Goal: Task Accomplishment & Management: Manage account settings

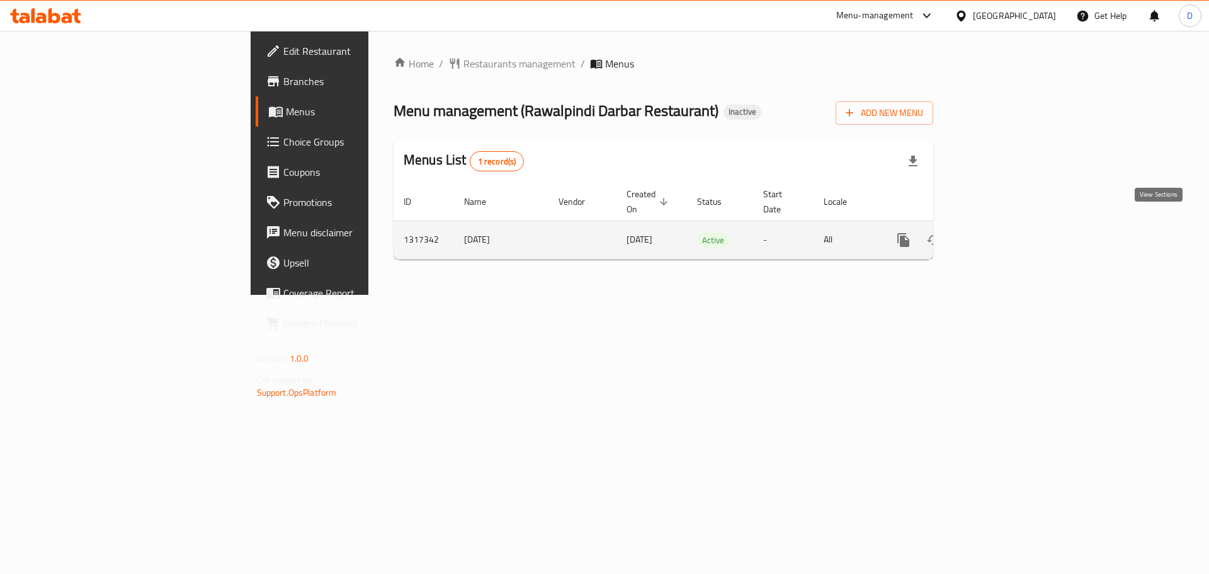
click at [1002, 232] on icon "enhanced table" at bounding box center [994, 239] width 15 height 15
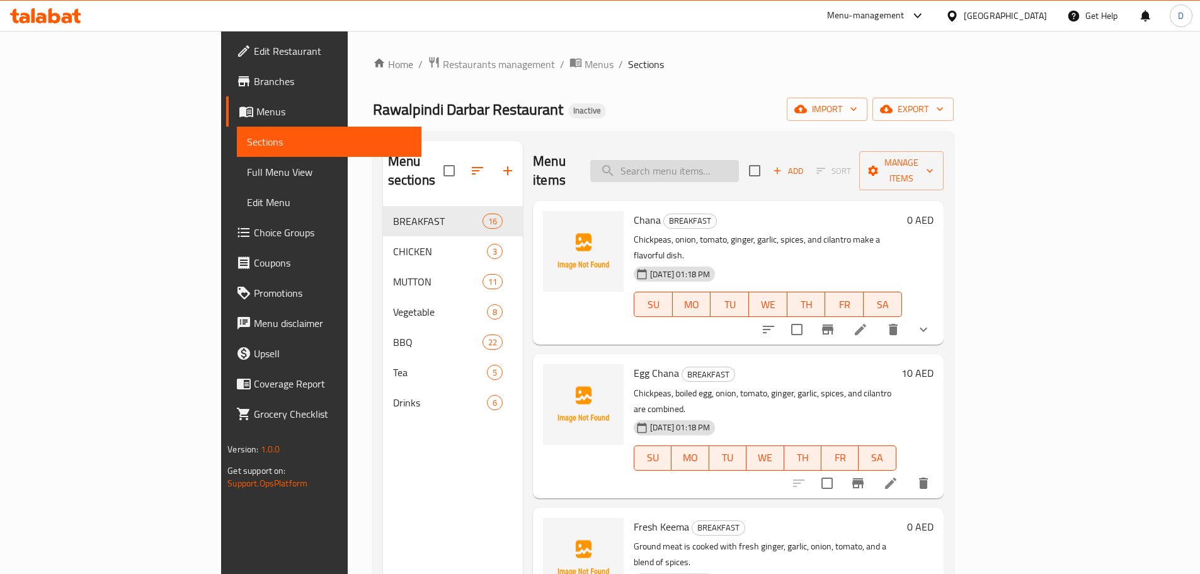
click at [716, 160] on input "search" at bounding box center [664, 171] width 149 height 22
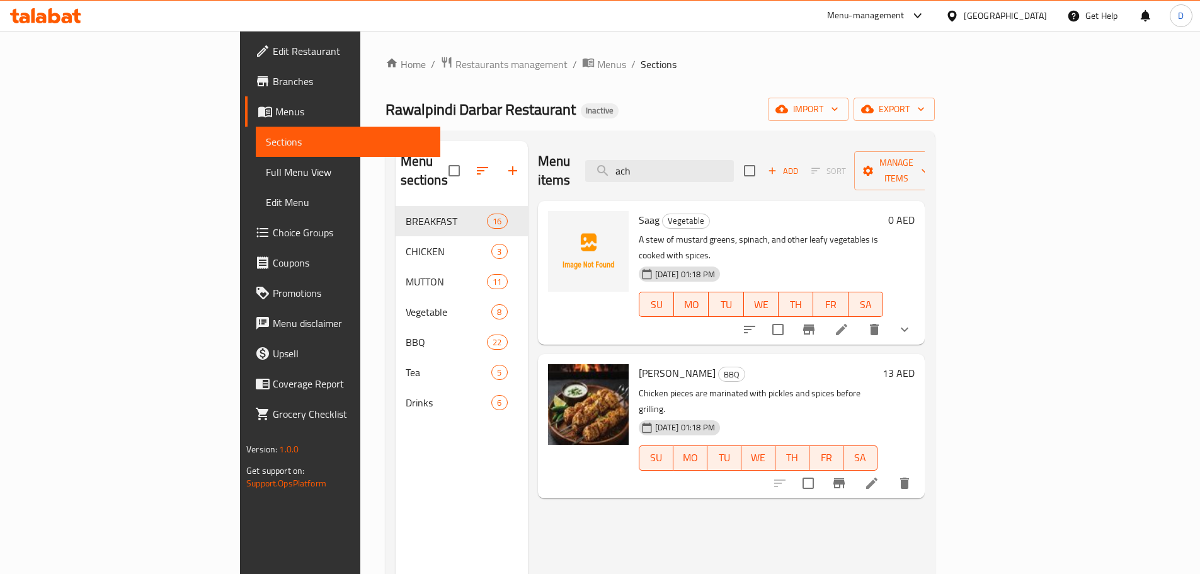
drag, startPoint x: 735, startPoint y: 167, endPoint x: 648, endPoint y: 166, distance: 87.6
click at [648, 166] on div "Menu items ach Add Sort Manage items" at bounding box center [731, 171] width 387 height 60
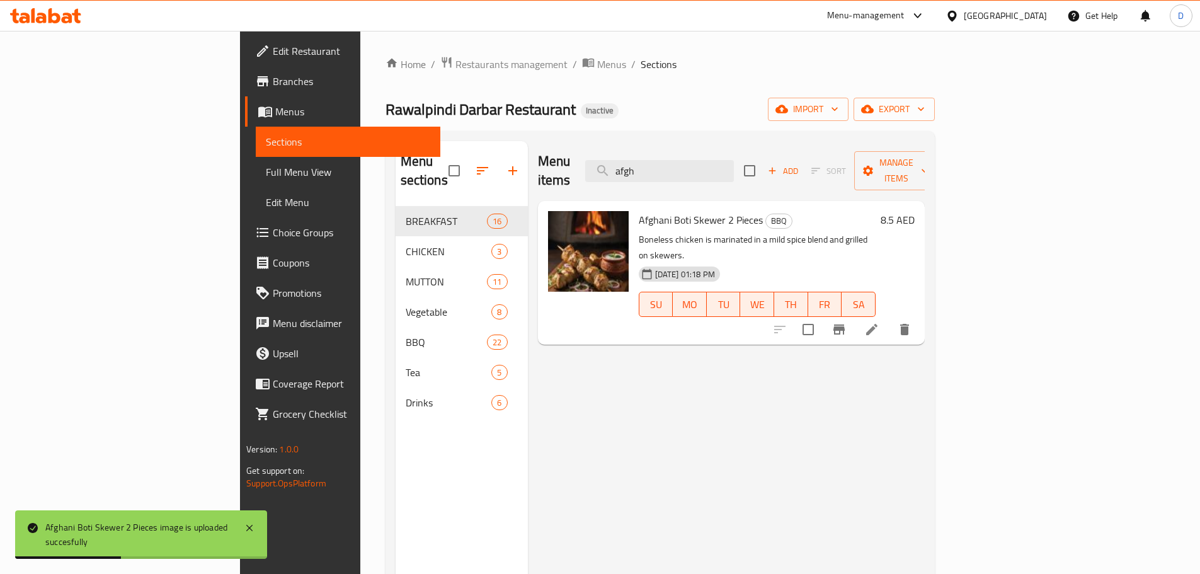
drag, startPoint x: 738, startPoint y: 164, endPoint x: 583, endPoint y: 175, distance: 155.3
click at [583, 175] on div "Menu items afgh Add Sort Manage items" at bounding box center [731, 171] width 387 height 60
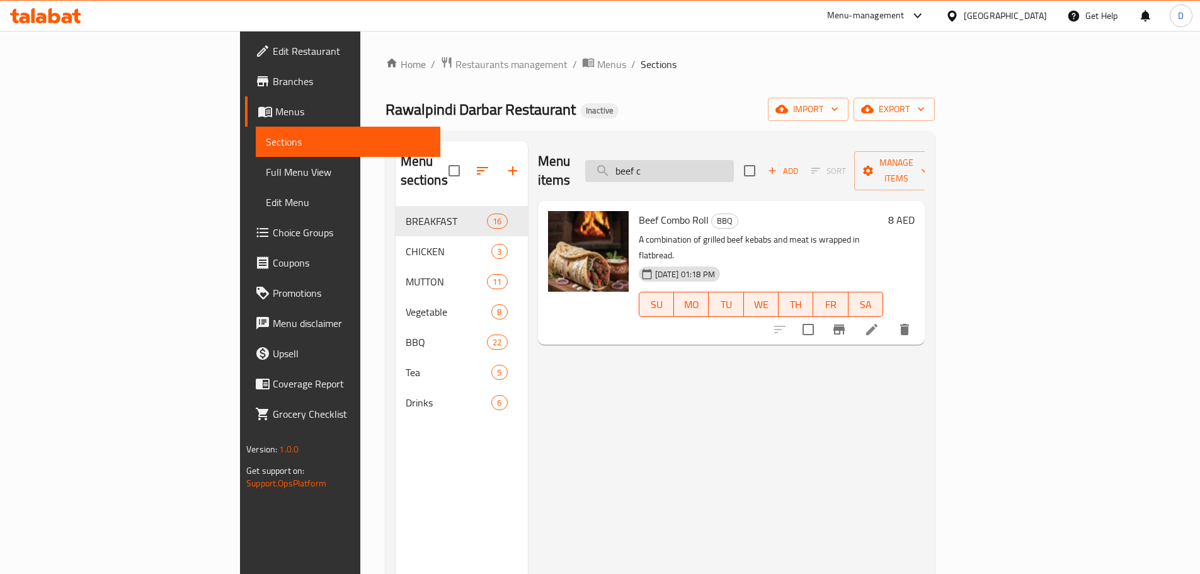
click at [734, 160] on input "beef c" at bounding box center [659, 171] width 149 height 22
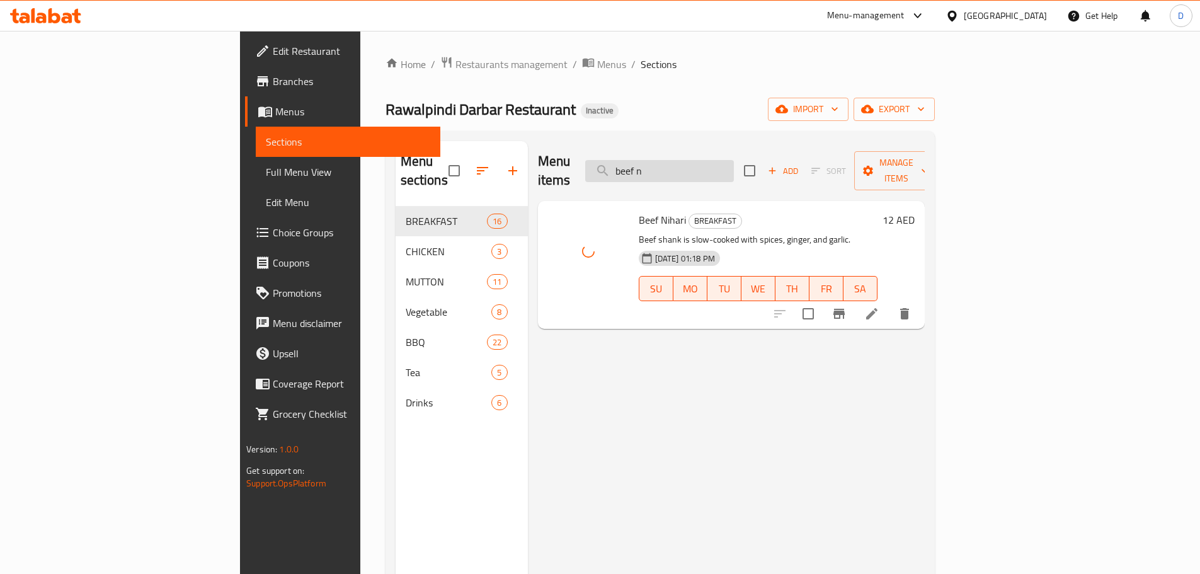
click at [734, 164] on input "beef n" at bounding box center [659, 171] width 149 height 22
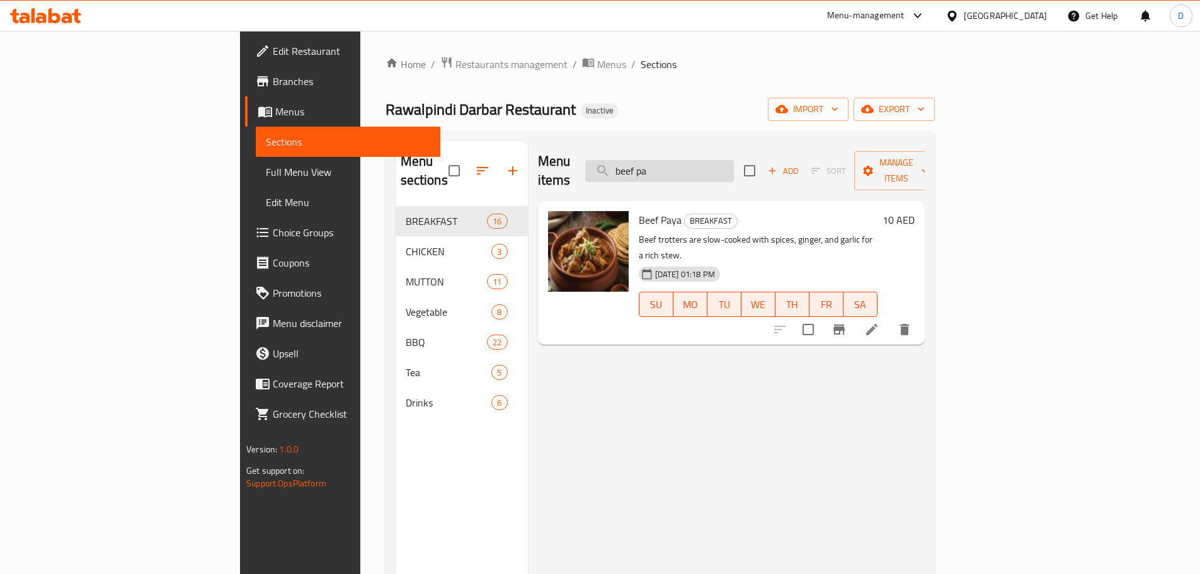
drag, startPoint x: 761, startPoint y: 165, endPoint x: 683, endPoint y: 163, distance: 77.5
click at [683, 163] on input "beef pa" at bounding box center [659, 171] width 149 height 22
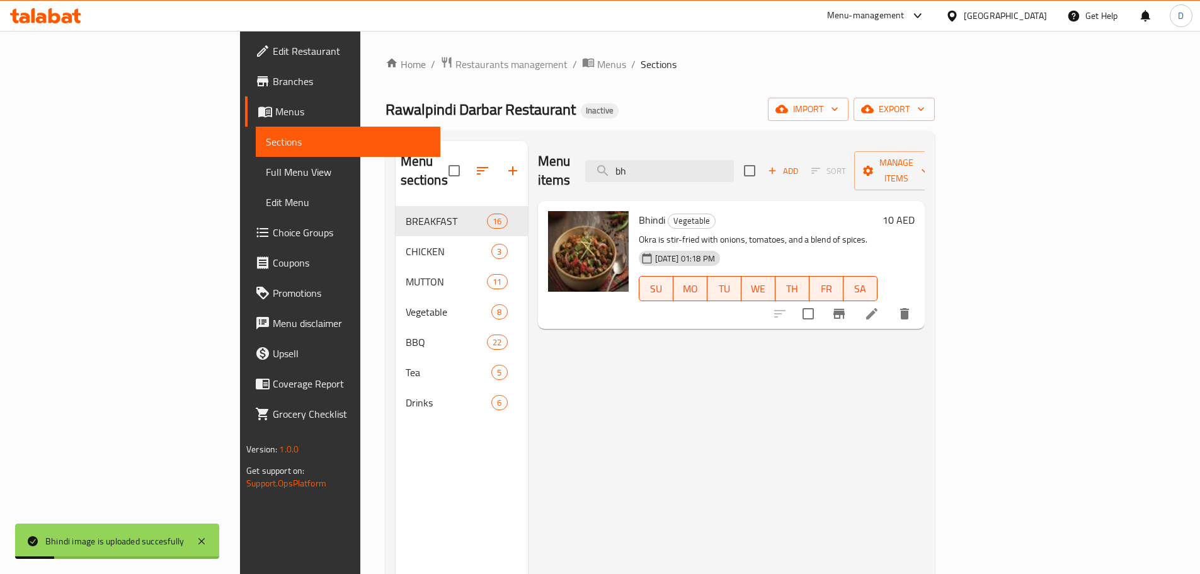
drag, startPoint x: 731, startPoint y: 166, endPoint x: 672, endPoint y: 167, distance: 58.6
click at [672, 167] on div "Menu items bh Add Sort Manage items" at bounding box center [731, 171] width 387 height 60
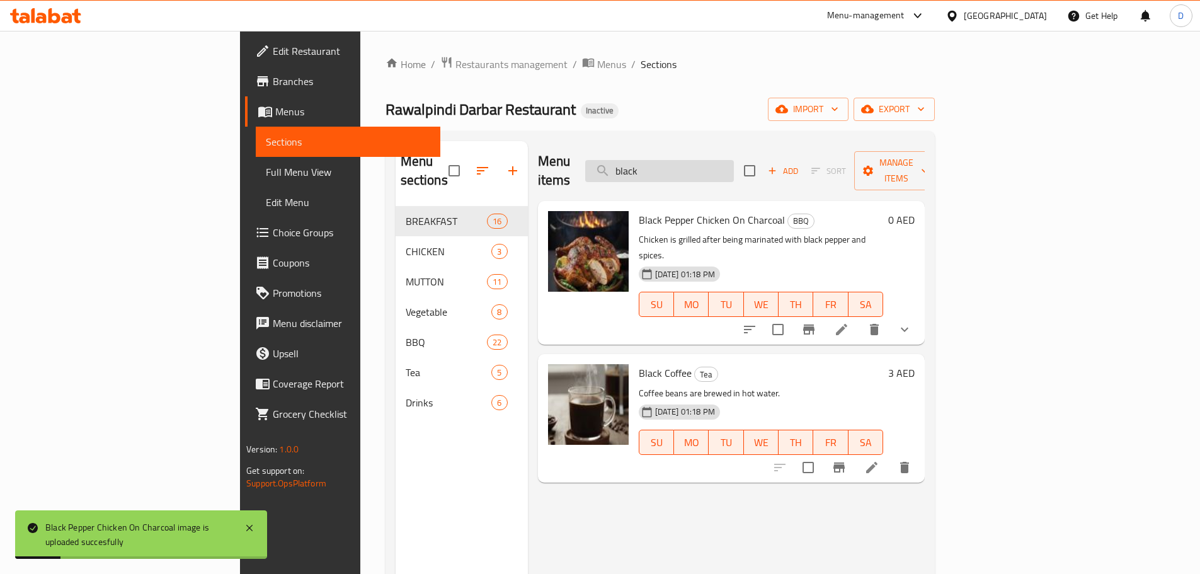
drag, startPoint x: 770, startPoint y: 169, endPoint x: 687, endPoint y: 170, distance: 83.2
click at [687, 170] on input "black" at bounding box center [659, 171] width 149 height 22
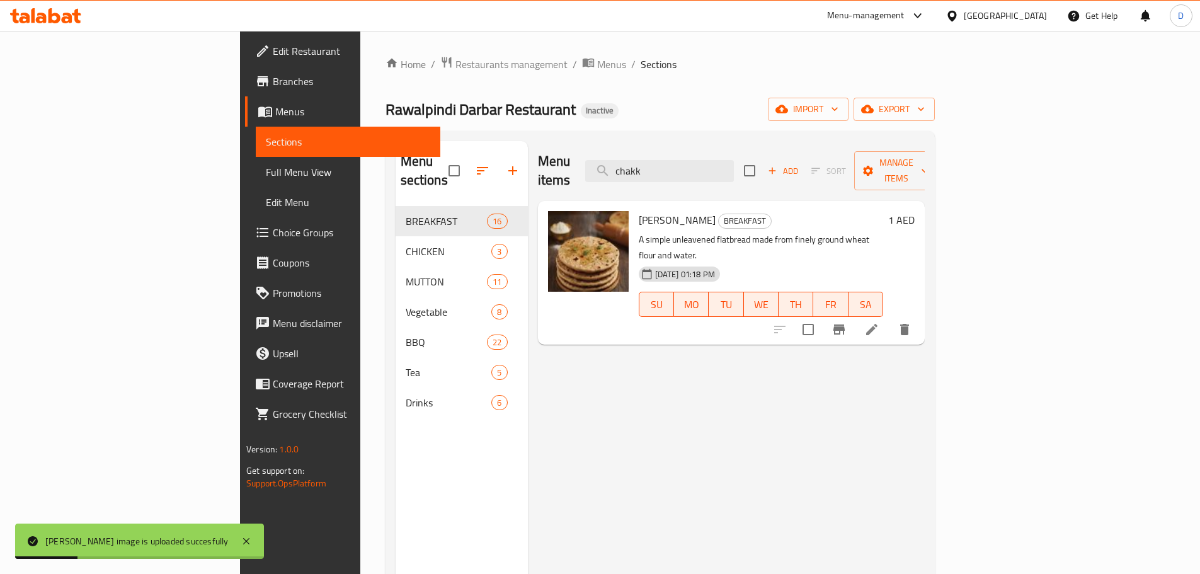
drag, startPoint x: 740, startPoint y: 165, endPoint x: 662, endPoint y: 177, distance: 78.4
click at [662, 177] on div "Menu items chakk Add Sort Manage items" at bounding box center [731, 171] width 387 height 60
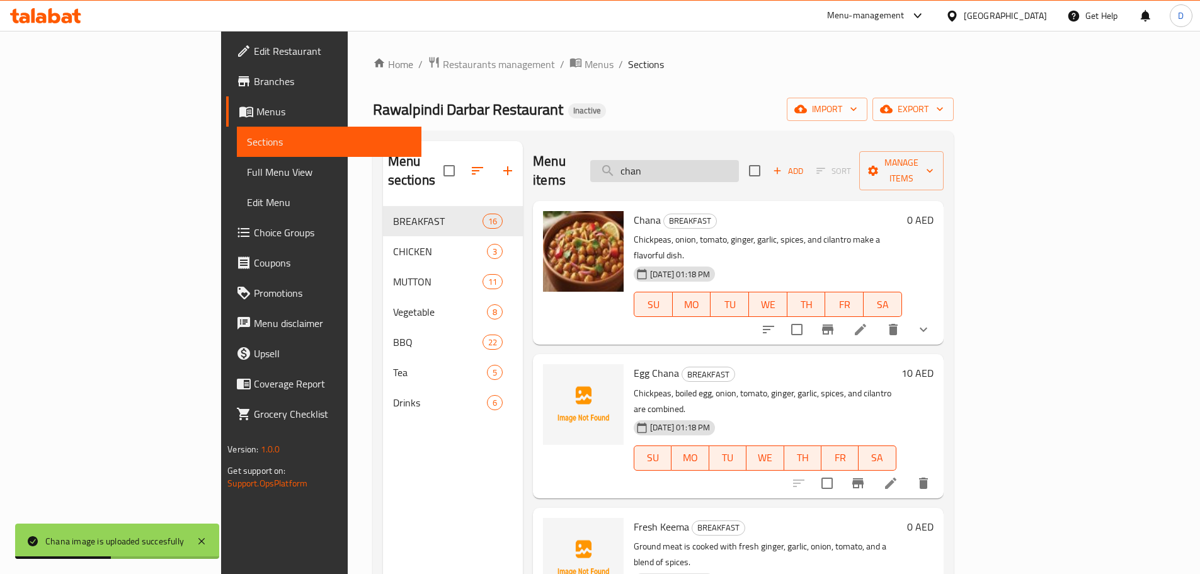
click at [731, 165] on input "chan" at bounding box center [664, 171] width 149 height 22
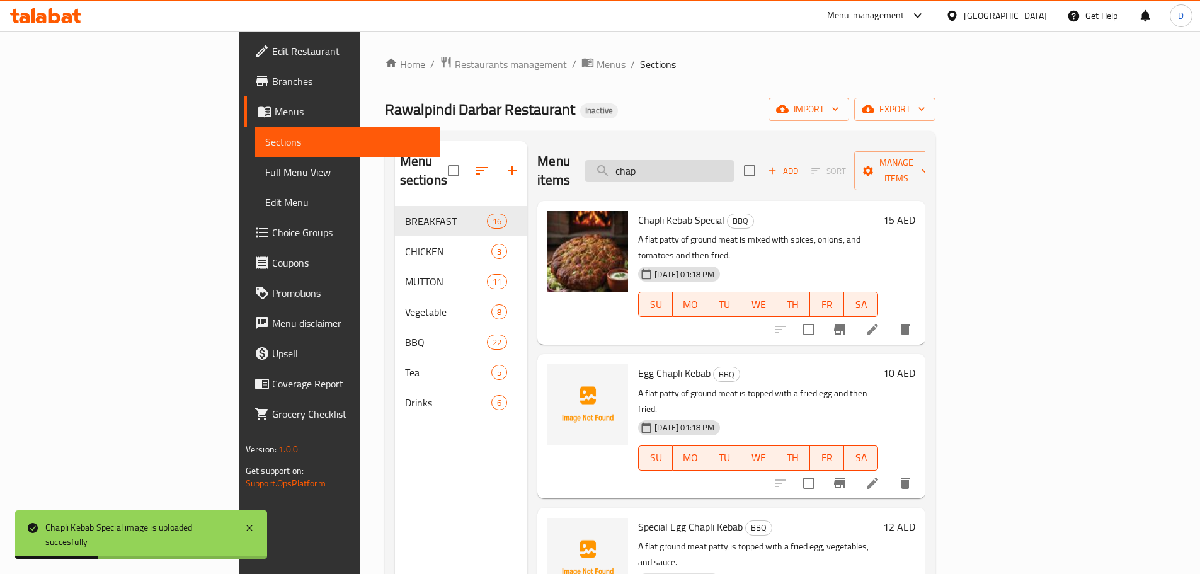
click at [734, 166] on input "chap" at bounding box center [659, 171] width 149 height 22
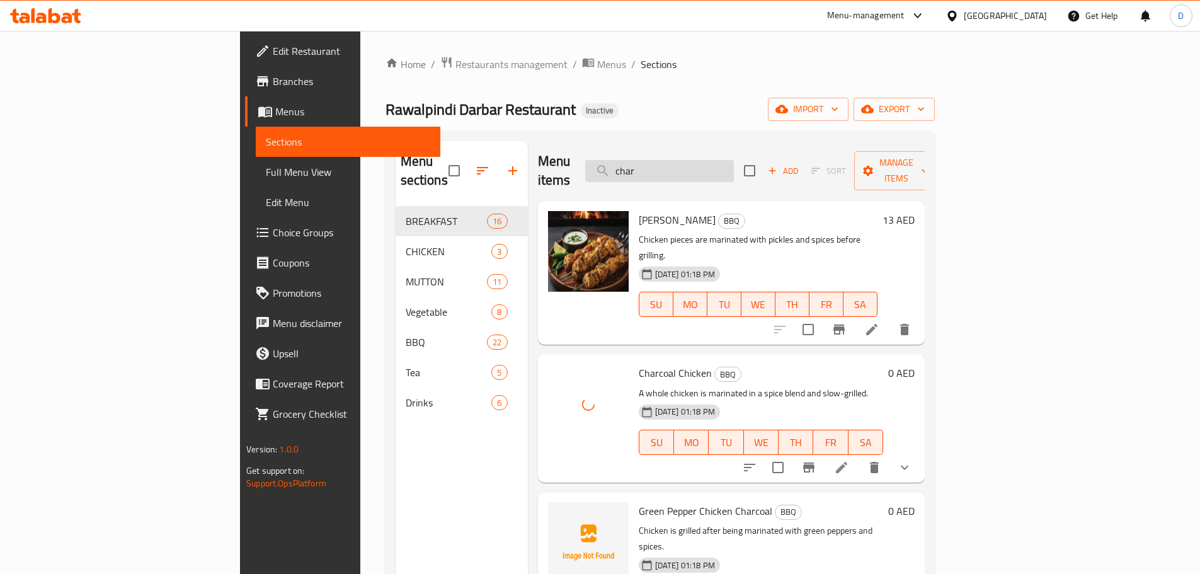
click at [726, 161] on input "char" at bounding box center [659, 171] width 149 height 22
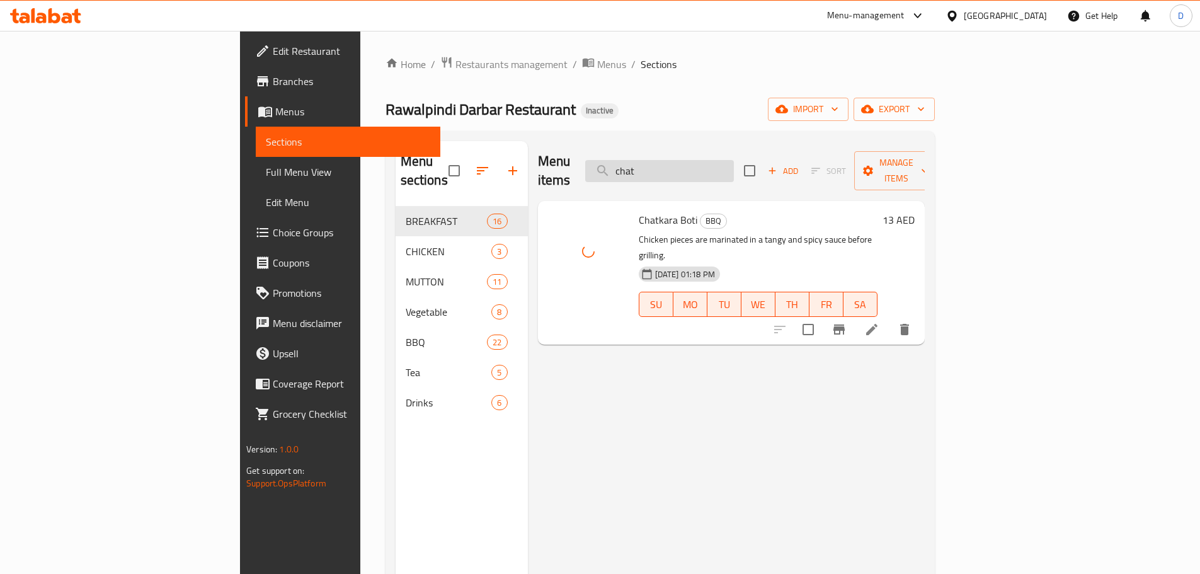
click at [732, 163] on input "chat" at bounding box center [659, 171] width 149 height 22
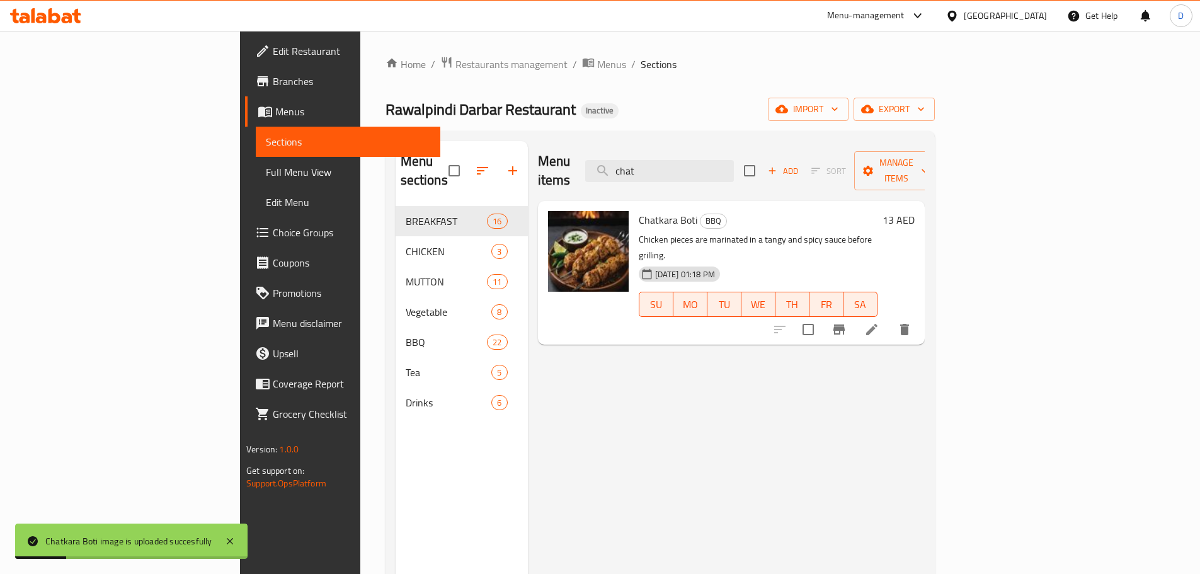
drag, startPoint x: 732, startPoint y: 163, endPoint x: 671, endPoint y: 164, distance: 60.5
click at [671, 164] on div "Menu items chat Add Sort Manage items" at bounding box center [731, 171] width 387 height 60
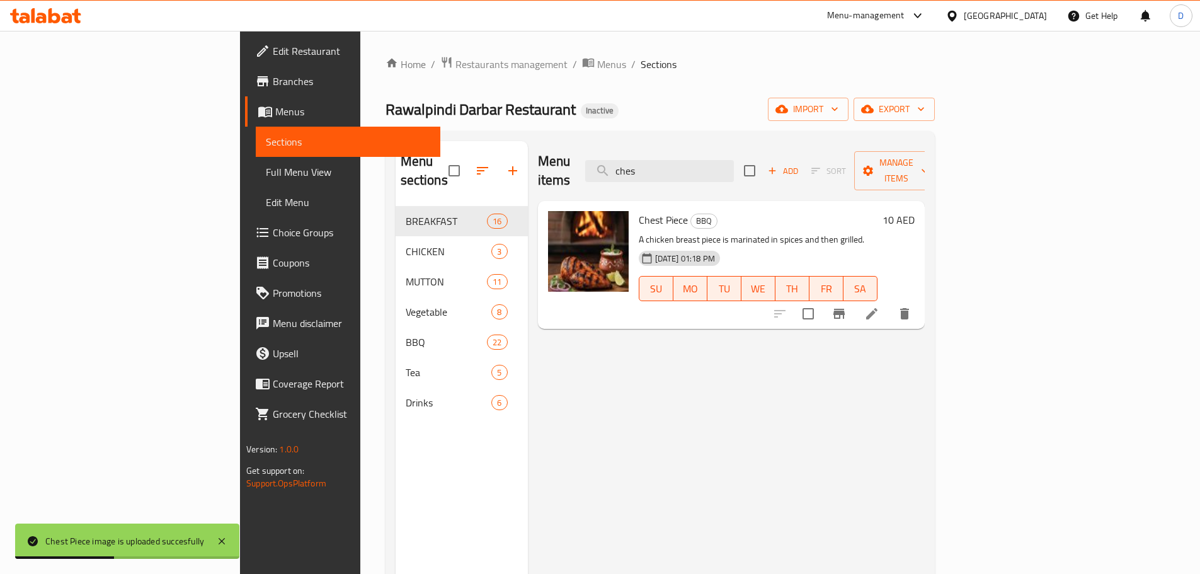
drag, startPoint x: 745, startPoint y: 160, endPoint x: 670, endPoint y: 161, distance: 75.0
click at [670, 161] on div "Menu items ches Add Sort Manage items" at bounding box center [731, 171] width 387 height 60
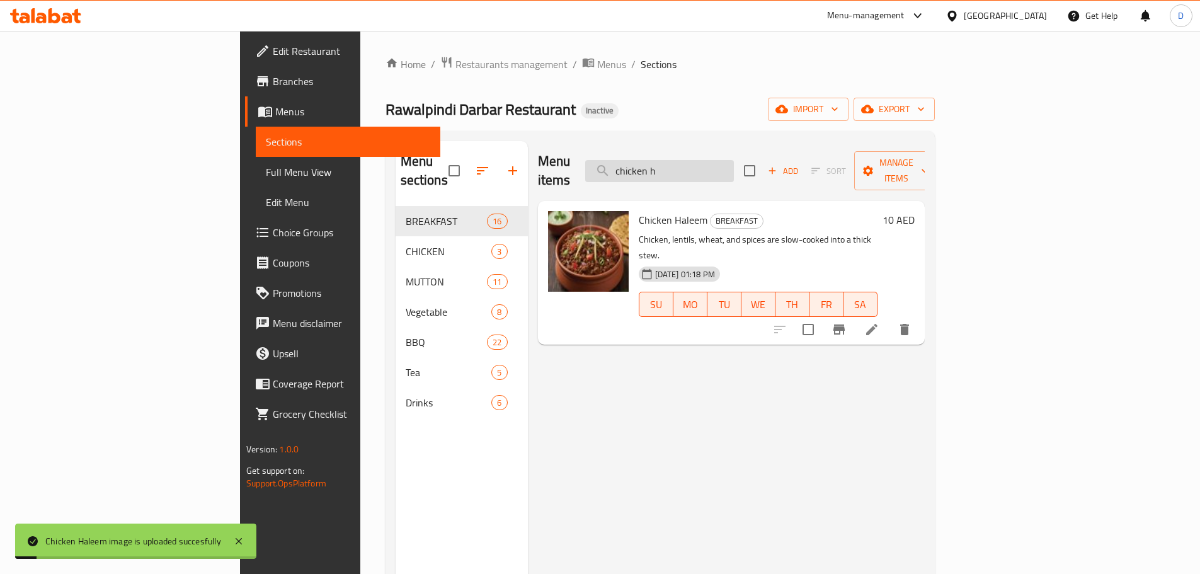
click at [734, 164] on input "chicken h" at bounding box center [659, 171] width 149 height 22
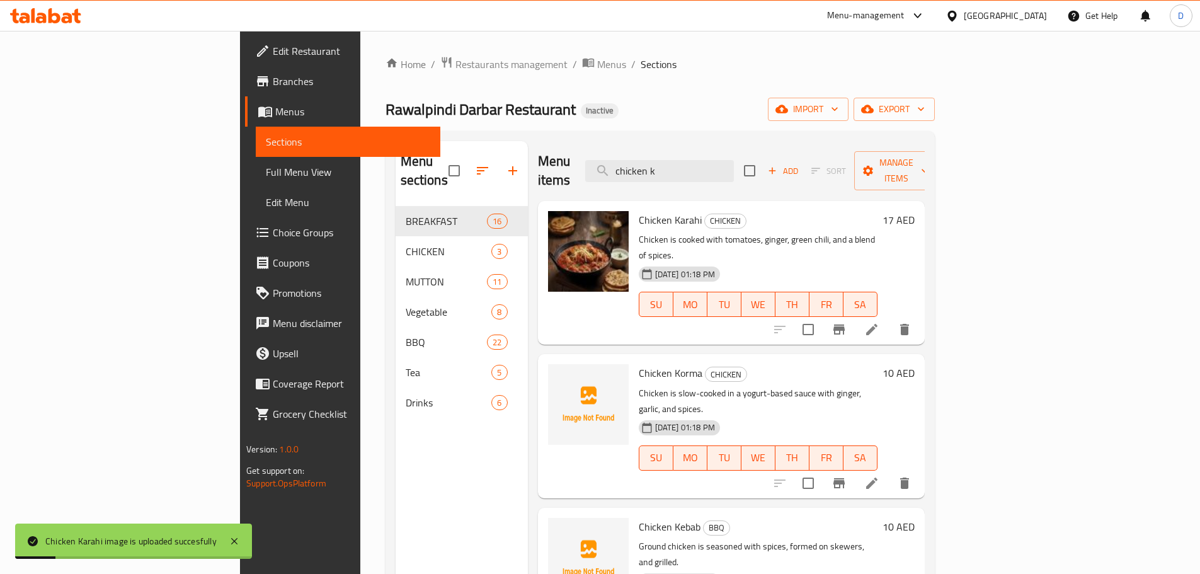
scroll to position [63, 0]
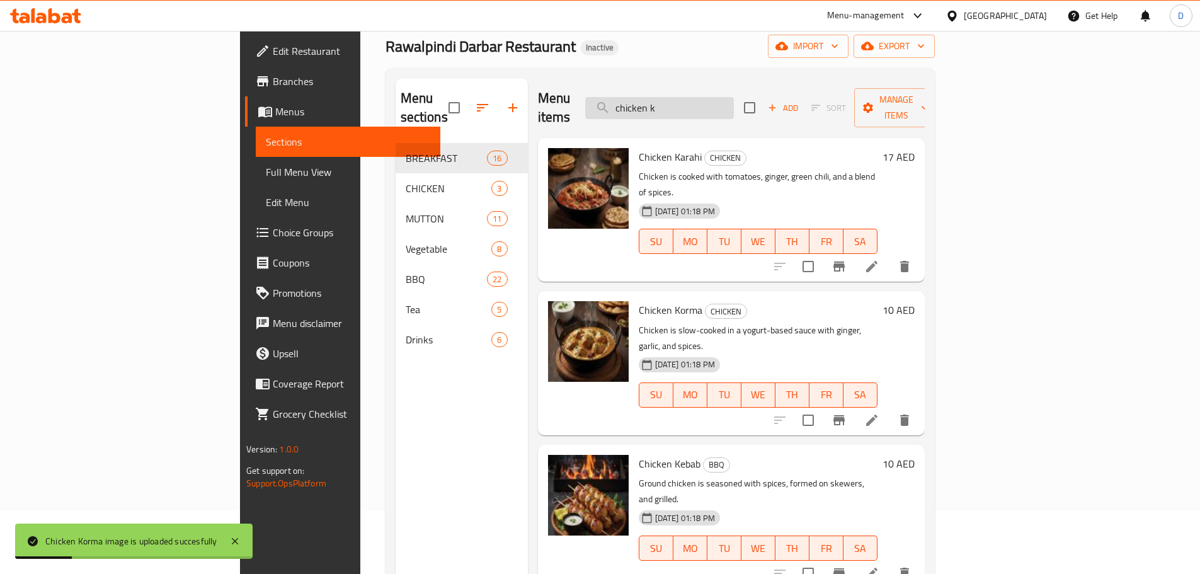
drag, startPoint x: 755, startPoint y: 103, endPoint x: 699, endPoint y: 105, distance: 56.1
click at [699, 105] on input "chicken k" at bounding box center [659, 108] width 149 height 22
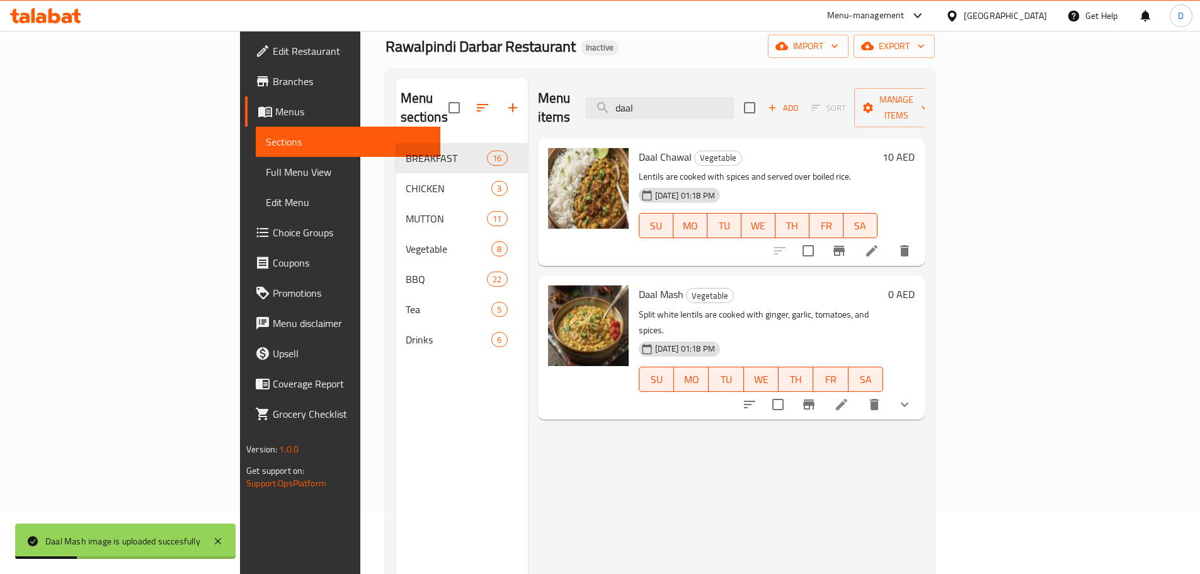
drag, startPoint x: 737, startPoint y: 98, endPoint x: 643, endPoint y: 98, distance: 94.5
click at [643, 98] on div "Menu items daal Add Sort Manage items" at bounding box center [731, 108] width 387 height 60
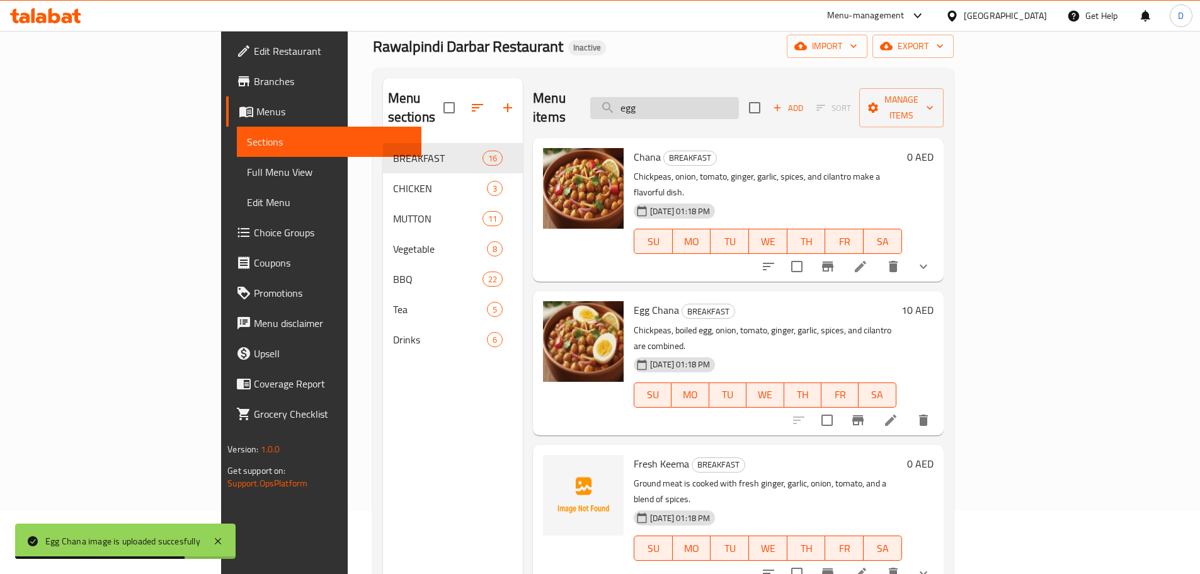
drag, startPoint x: 773, startPoint y: 83, endPoint x: 768, endPoint y: 105, distance: 22.6
click at [768, 105] on div "Menu items egg Add Sort Manage items" at bounding box center [738, 108] width 410 height 60
click at [739, 105] on input "egg" at bounding box center [664, 108] width 149 height 22
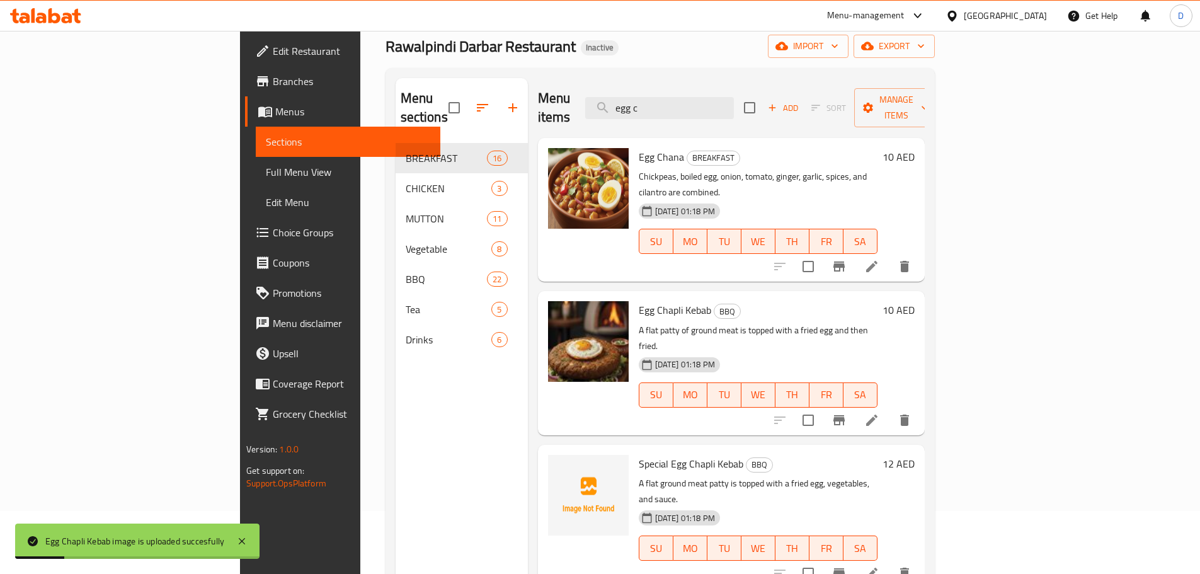
drag, startPoint x: 747, startPoint y: 103, endPoint x: 621, endPoint y: 101, distance: 126.0
click at [621, 101] on div "Menu items egg c Add Sort Manage items" at bounding box center [731, 108] width 387 height 60
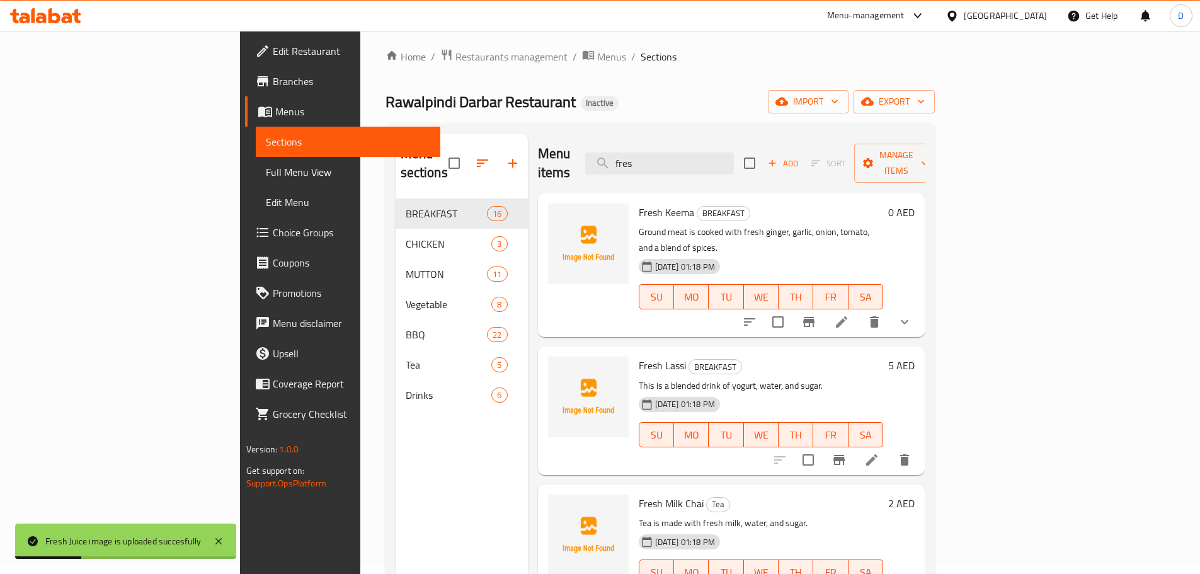
scroll to position [0, 0]
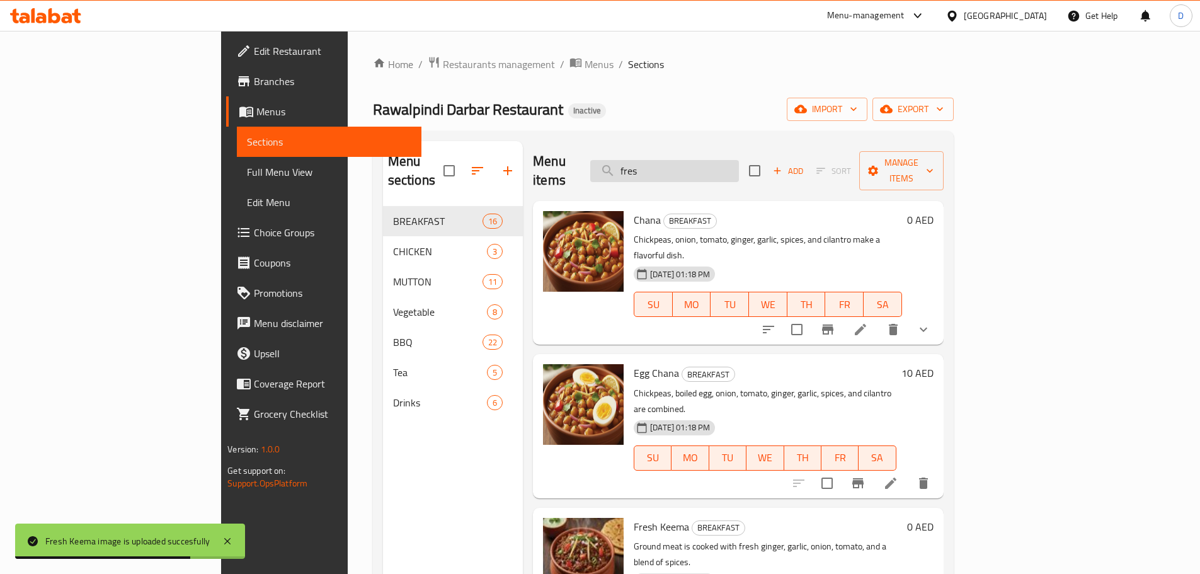
click at [739, 160] on input "fres" at bounding box center [664, 171] width 149 height 22
click at [739, 166] on input "fresh" at bounding box center [664, 171] width 149 height 22
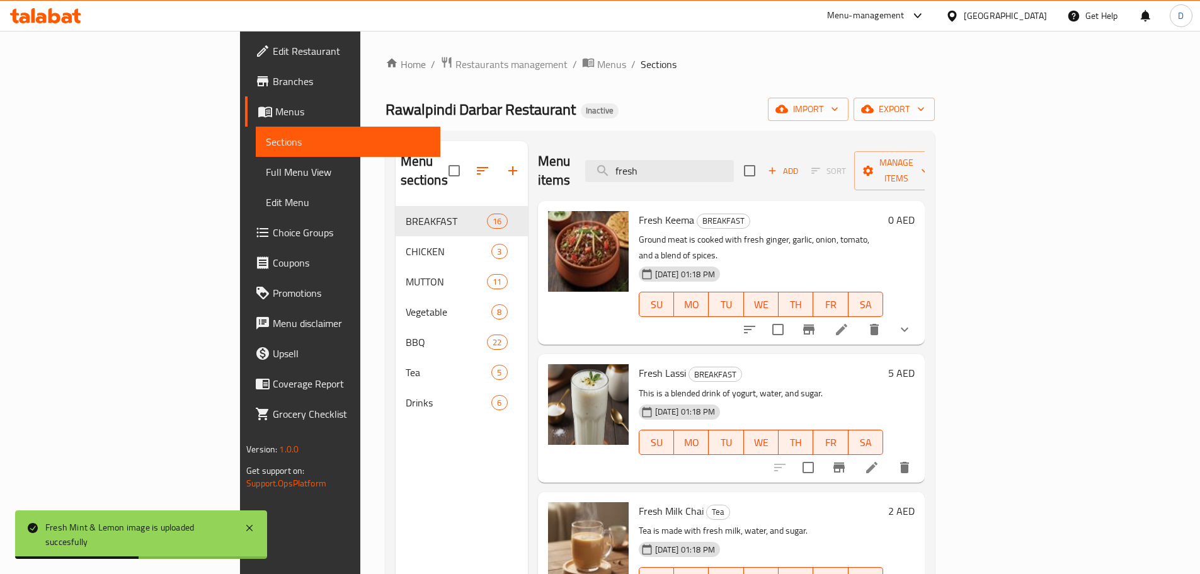
drag, startPoint x: 759, startPoint y: 162, endPoint x: 483, endPoint y: 161, distance: 275.9
click at [538, 161] on div "Menu items fresh Add Sort Manage items" at bounding box center [731, 171] width 387 height 60
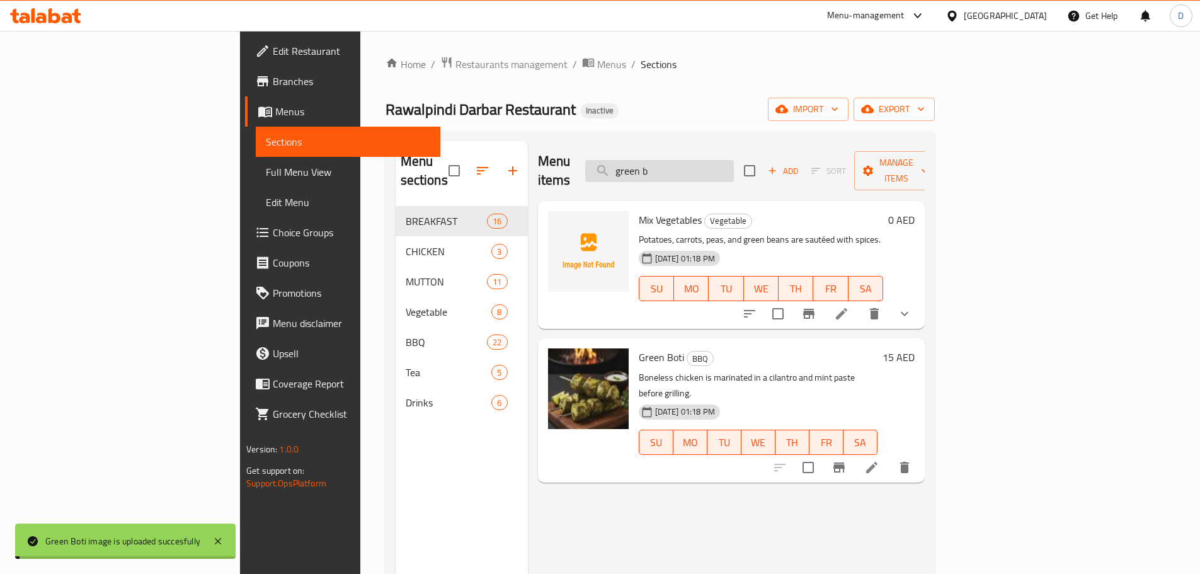
click at [734, 160] on input "green b" at bounding box center [659, 171] width 149 height 22
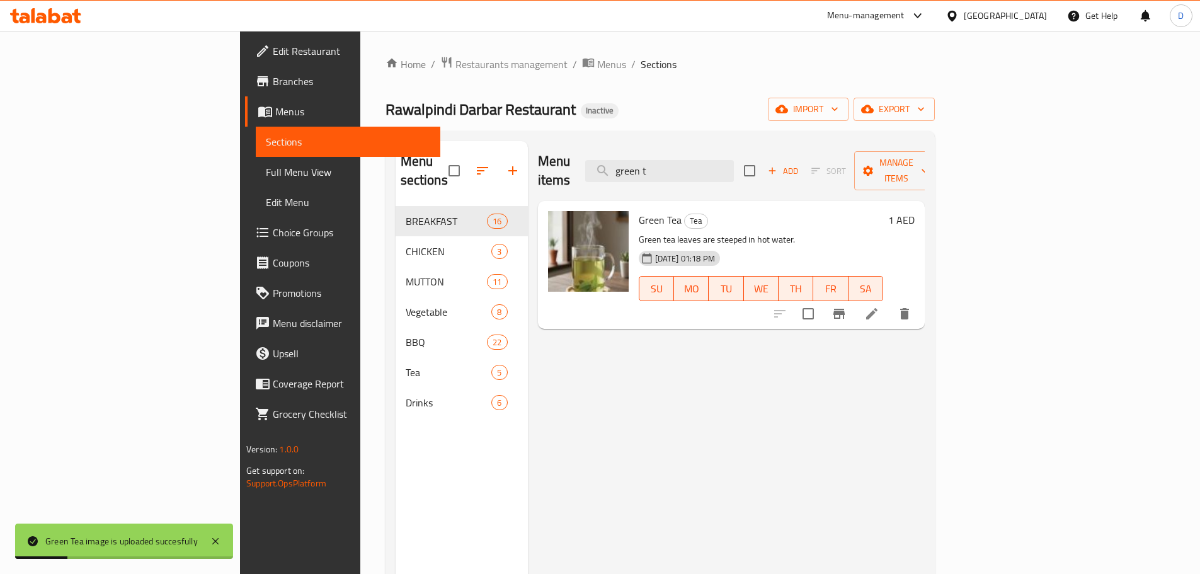
drag, startPoint x: 747, startPoint y: 161, endPoint x: 649, endPoint y: 163, distance: 98.3
click at [649, 163] on div "Menu items green t Add Sort Manage items" at bounding box center [731, 171] width 387 height 60
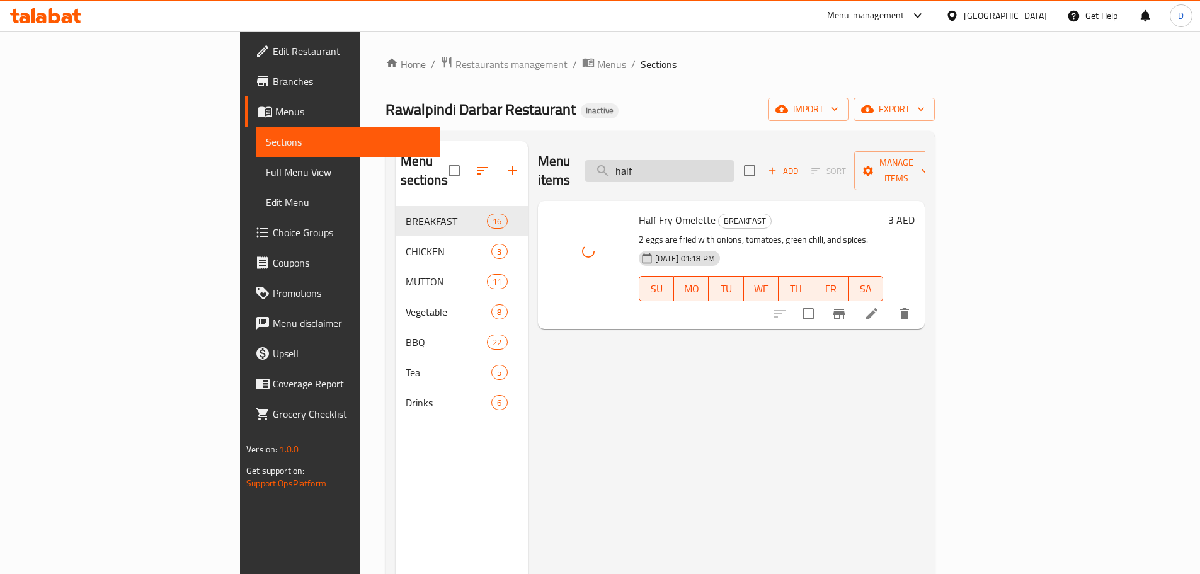
click at [734, 165] on input "half" at bounding box center [659, 171] width 149 height 22
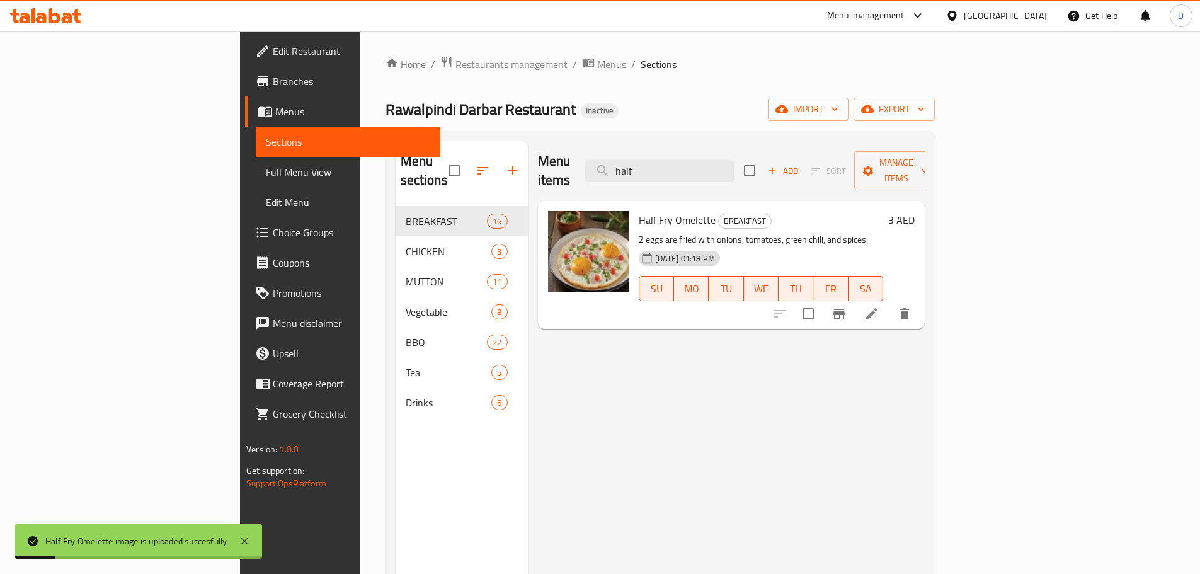
drag, startPoint x: 741, startPoint y: 165, endPoint x: 637, endPoint y: 165, distance: 103.9
click at [637, 165] on div "Menu items half Add Sort Manage items" at bounding box center [731, 171] width 387 height 60
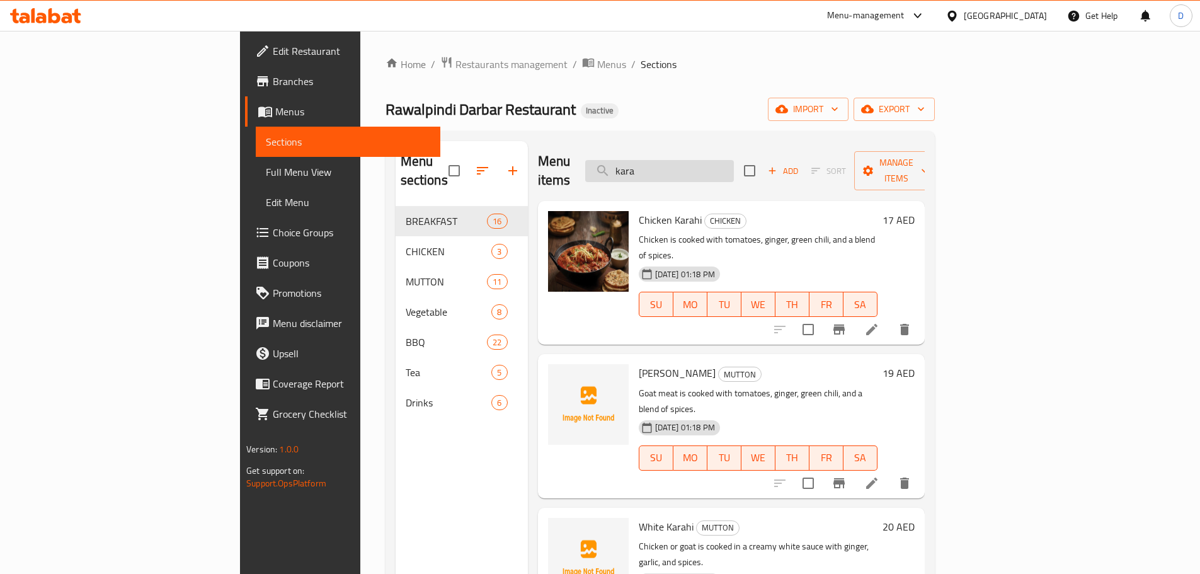
click at [734, 161] on input "kara" at bounding box center [659, 171] width 149 height 22
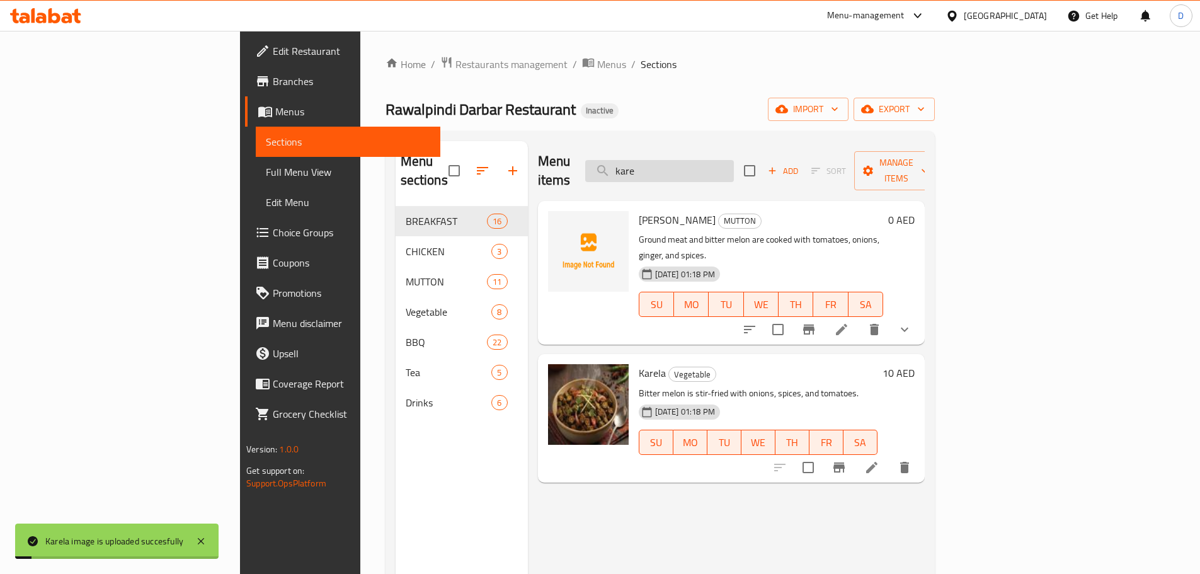
click at [734, 166] on input "kare" at bounding box center [659, 171] width 149 height 22
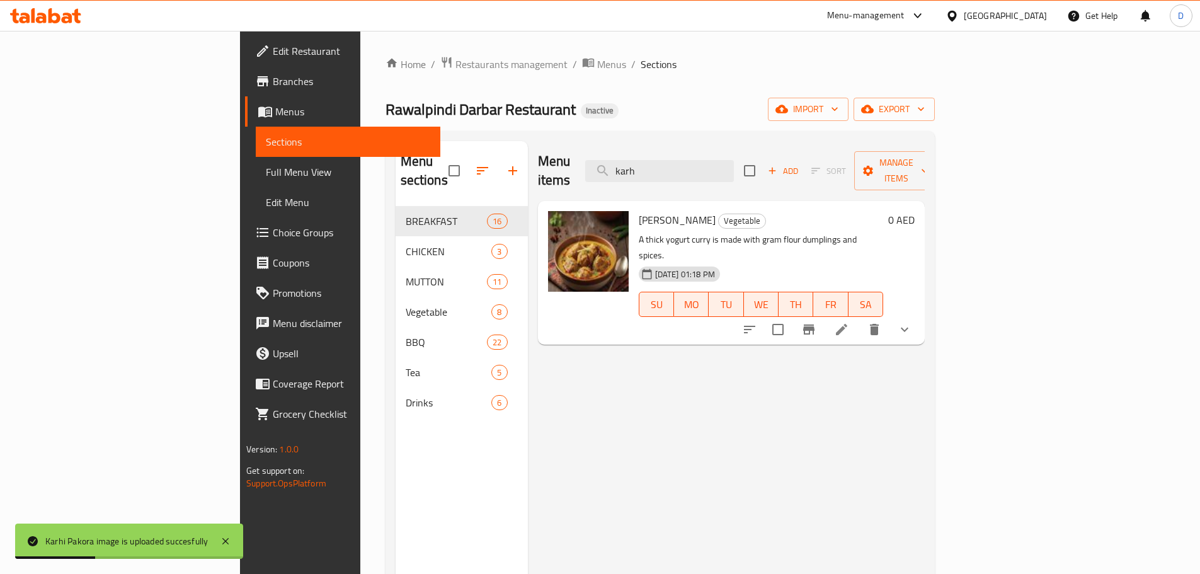
drag, startPoint x: 757, startPoint y: 164, endPoint x: 605, endPoint y: 164, distance: 151.8
click at [605, 164] on div "Menu items karh Add Sort Manage items" at bounding box center [731, 171] width 387 height 60
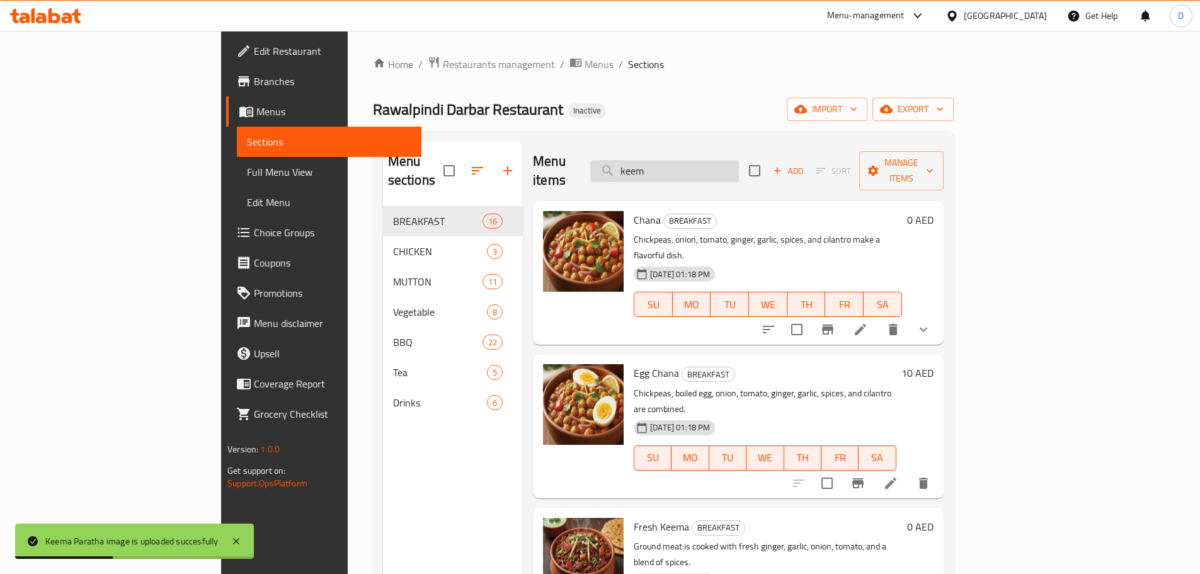
click at [739, 166] on input "keem" at bounding box center [664, 171] width 149 height 22
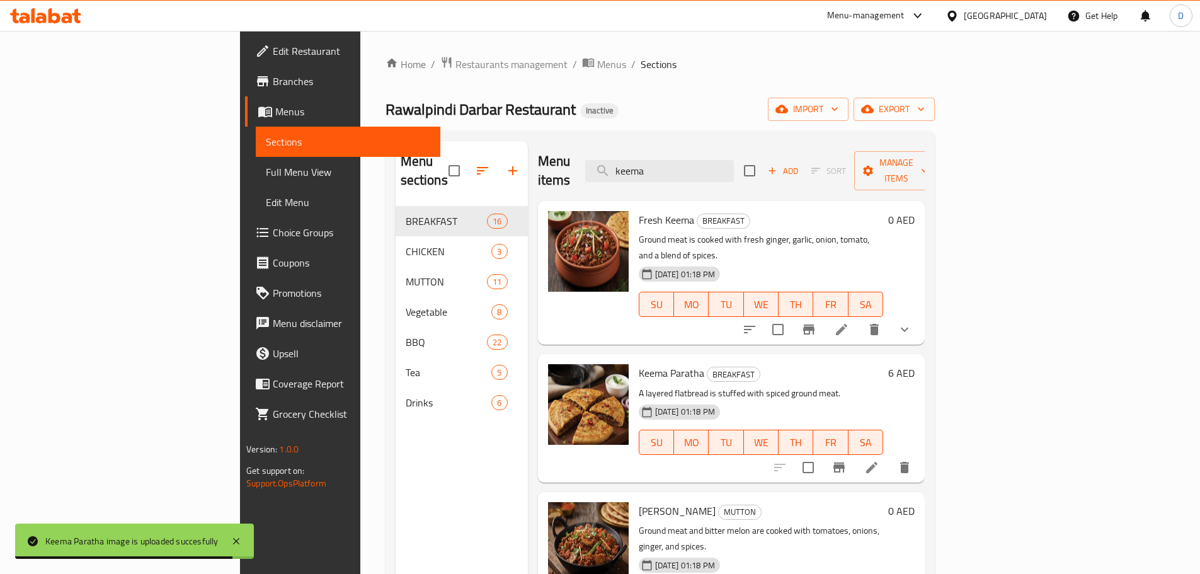
drag, startPoint x: 745, startPoint y: 166, endPoint x: 627, endPoint y: 161, distance: 117.9
click at [627, 161] on div "Menu items keema Add Sort Manage items" at bounding box center [731, 171] width 387 height 60
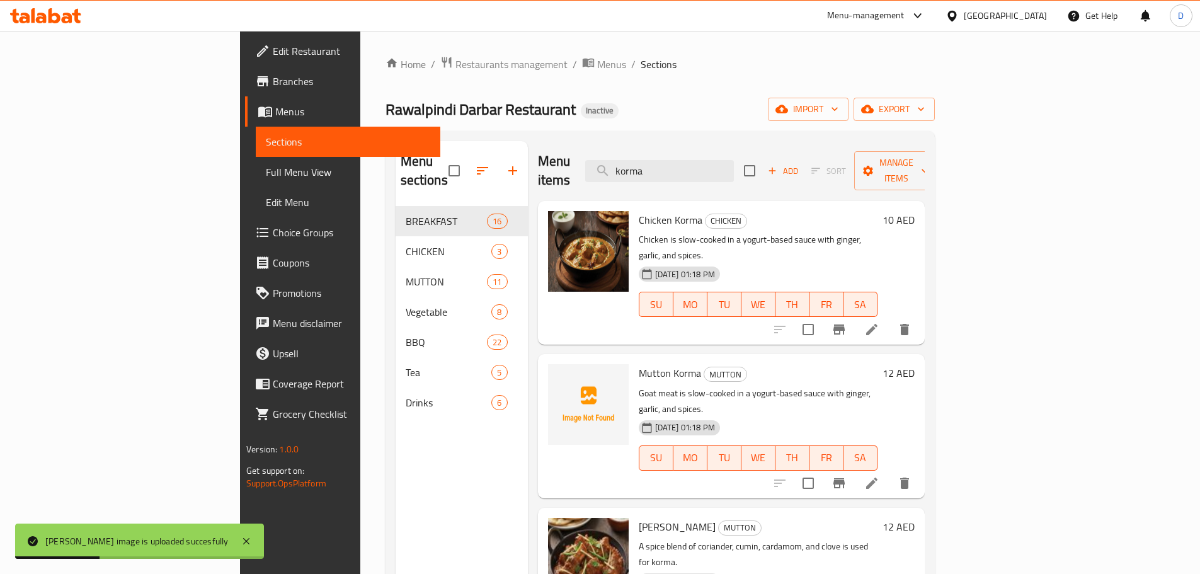
drag, startPoint x: 731, startPoint y: 162, endPoint x: 658, endPoint y: 165, distance: 73.1
click at [658, 165] on div "Menu items korma Add Sort Manage items" at bounding box center [731, 171] width 387 height 60
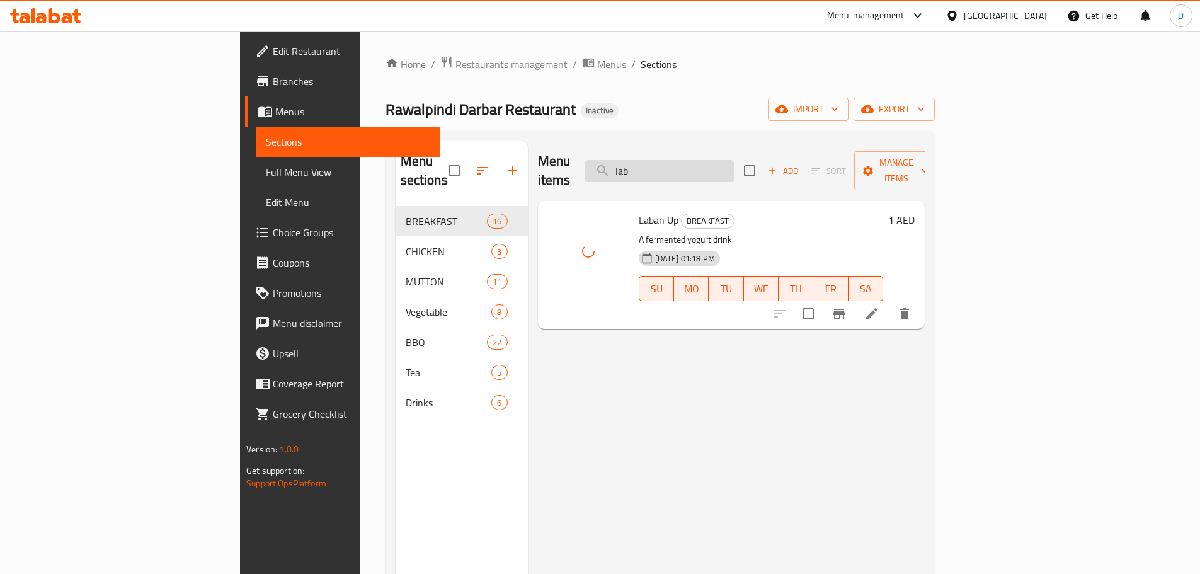
click at [734, 162] on input "lab" at bounding box center [659, 171] width 149 height 22
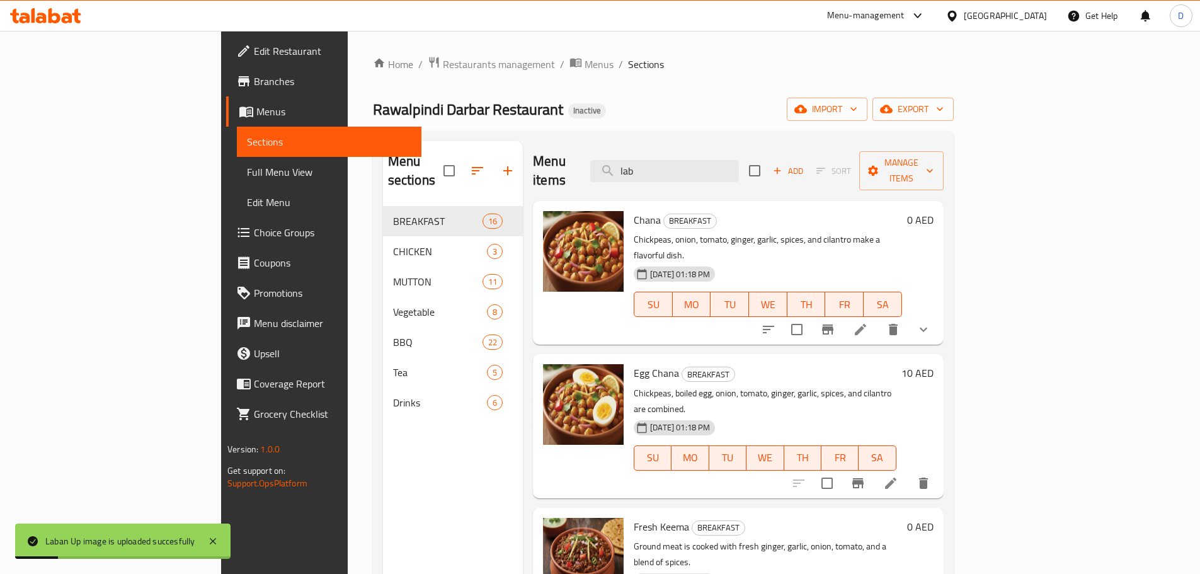
drag, startPoint x: 735, startPoint y: 162, endPoint x: 634, endPoint y: 149, distance: 102.2
click at [634, 149] on div "Menu items lab Add Sort Manage items" at bounding box center [738, 171] width 410 height 60
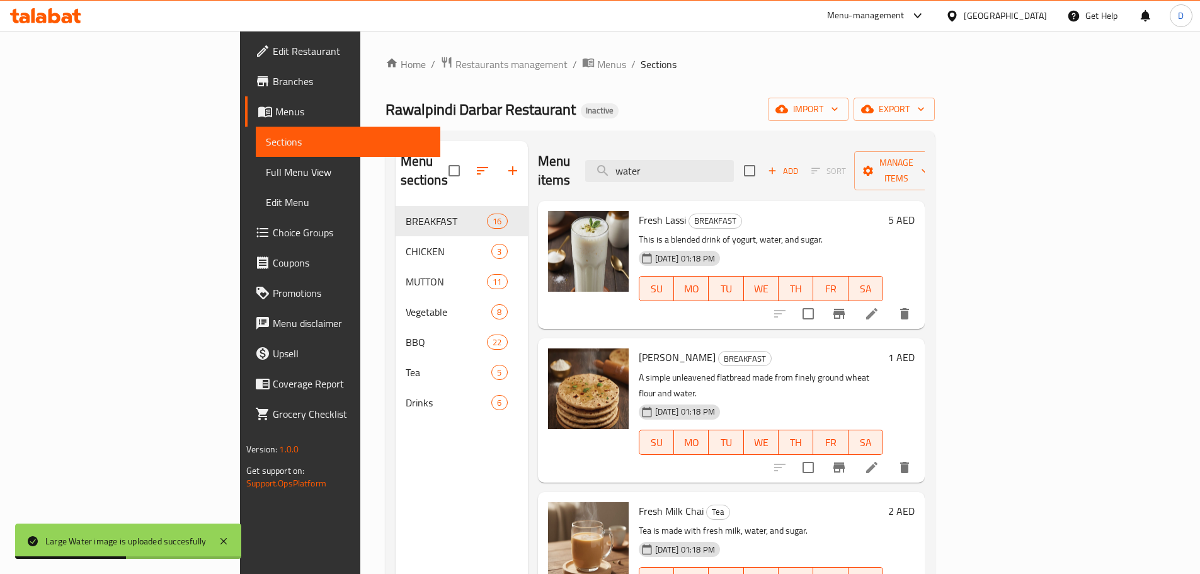
drag, startPoint x: 738, startPoint y: 154, endPoint x: 663, endPoint y: 154, distance: 75.0
click at [663, 154] on div "Menu items water Add Sort Manage items" at bounding box center [731, 171] width 387 height 60
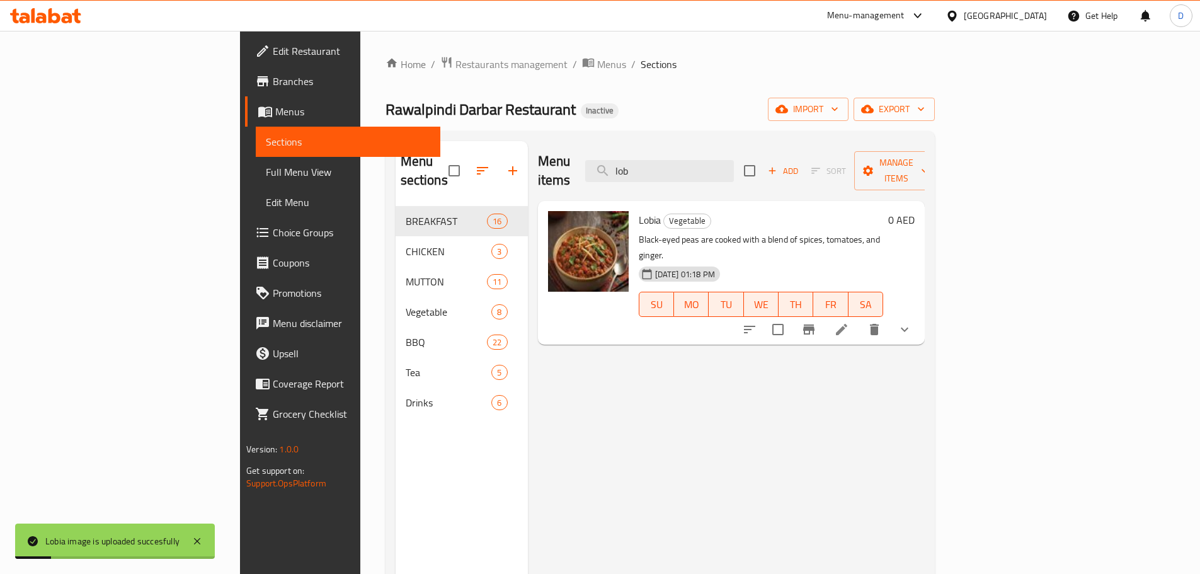
drag, startPoint x: 730, startPoint y: 171, endPoint x: 636, endPoint y: 171, distance: 94.5
click at [636, 171] on div "Menu items lob Add Sort Manage items" at bounding box center [731, 171] width 387 height 60
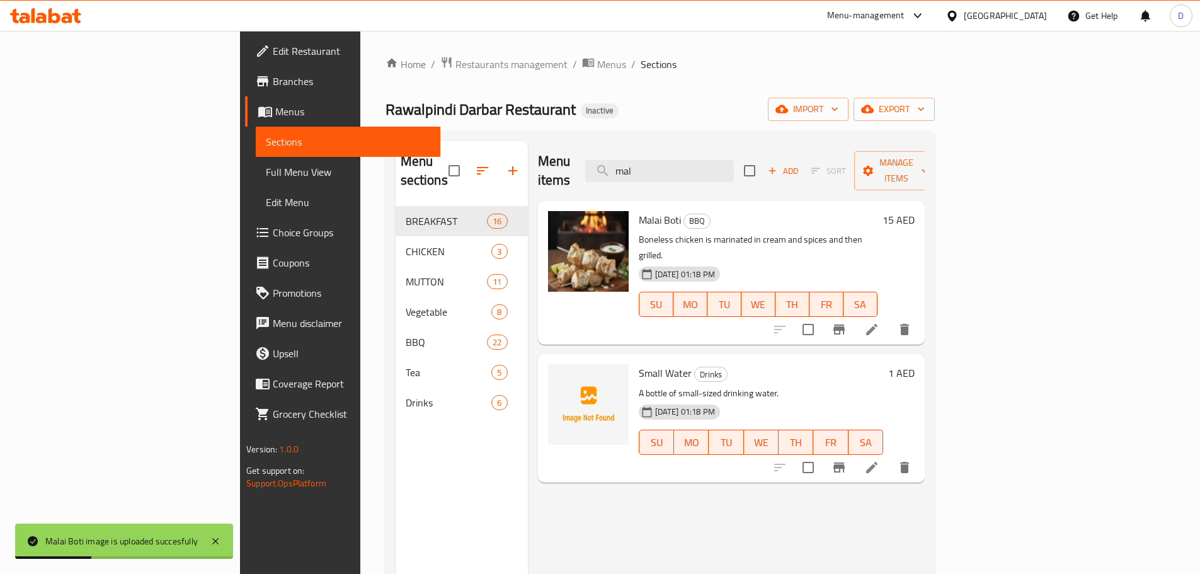
drag, startPoint x: 740, startPoint y: 164, endPoint x: 622, endPoint y: 164, distance: 118.4
click at [622, 164] on div "Menu items mal Add Sort Manage items" at bounding box center [731, 171] width 387 height 60
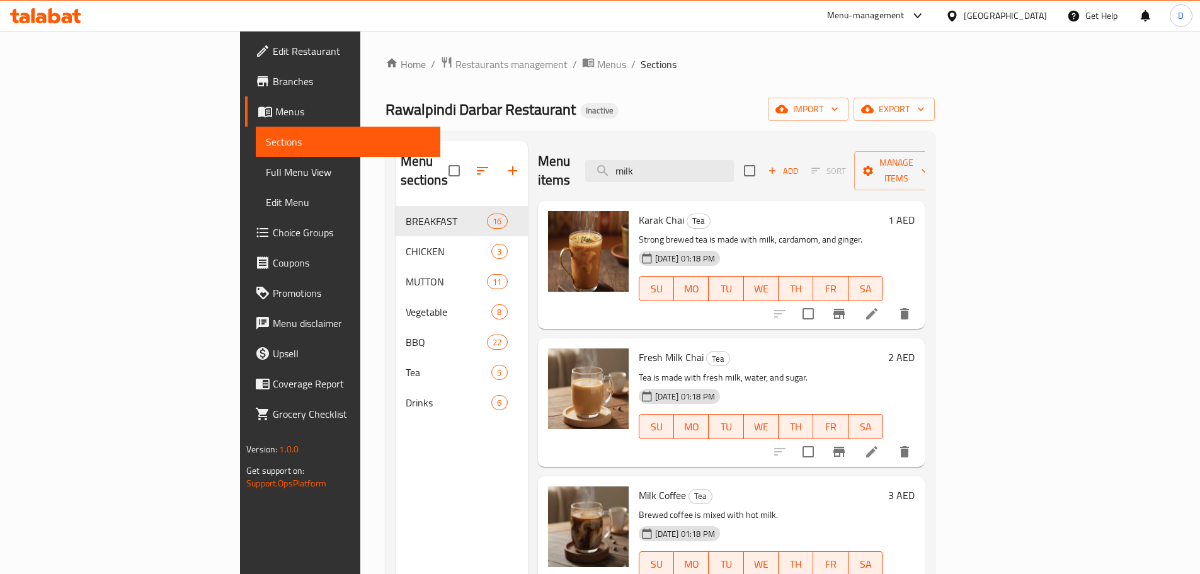
drag, startPoint x: 738, startPoint y: 164, endPoint x: 610, endPoint y: 166, distance: 127.3
click at [610, 166] on div "Menu items milk Add Sort Manage items" at bounding box center [731, 171] width 387 height 60
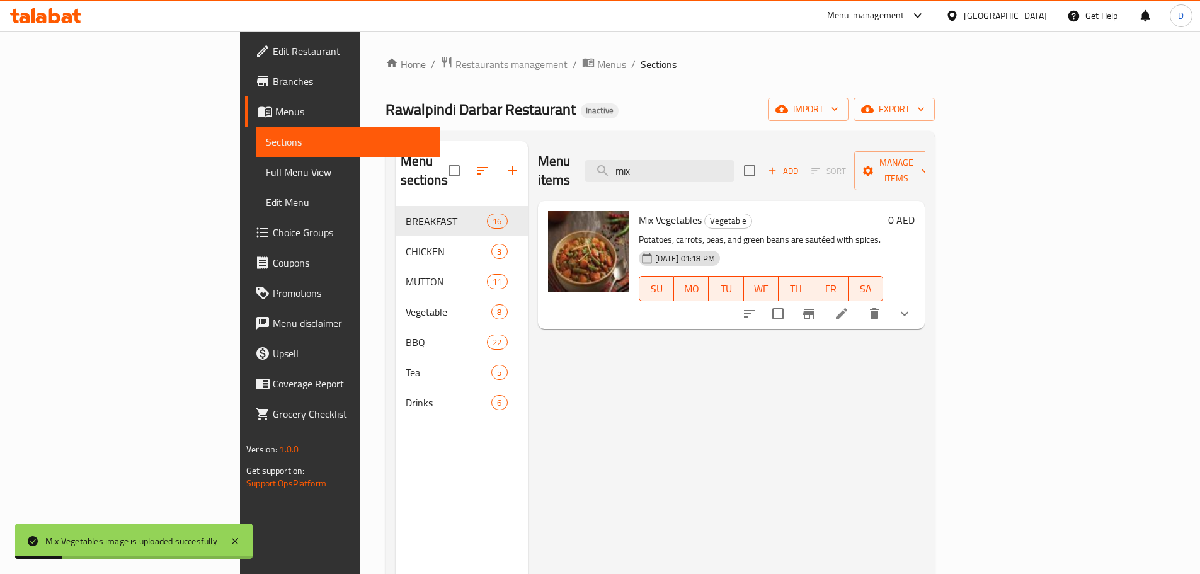
drag, startPoint x: 726, startPoint y: 161, endPoint x: 662, endPoint y: 156, distance: 63.8
click at [662, 156] on div "Menu items mix Add Sort Manage items" at bounding box center [731, 171] width 387 height 60
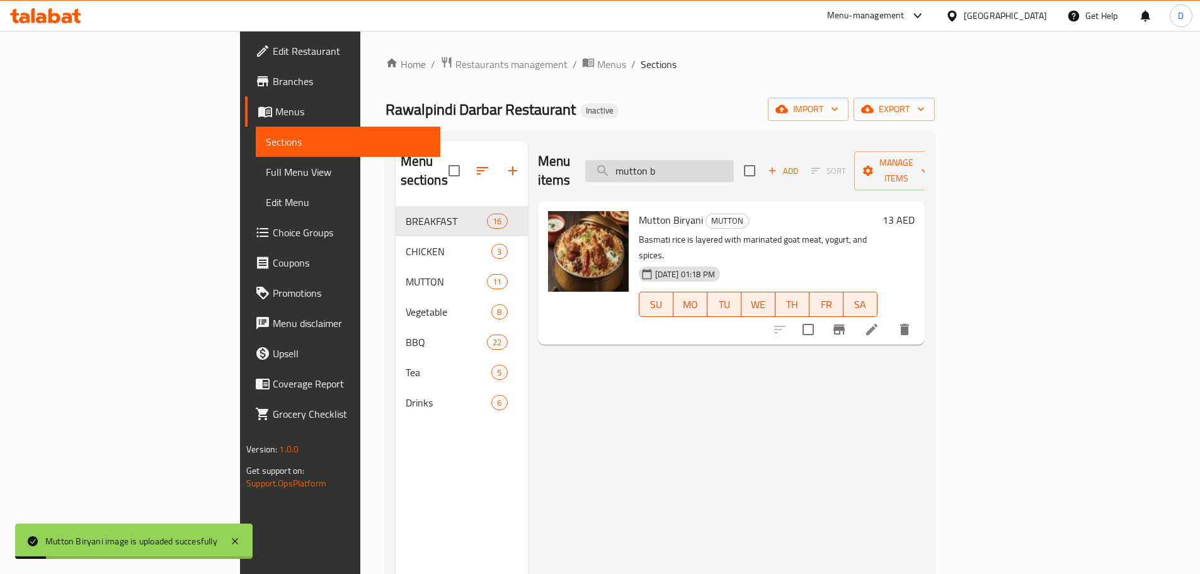
click at [734, 160] on input "mutton b" at bounding box center [659, 171] width 149 height 22
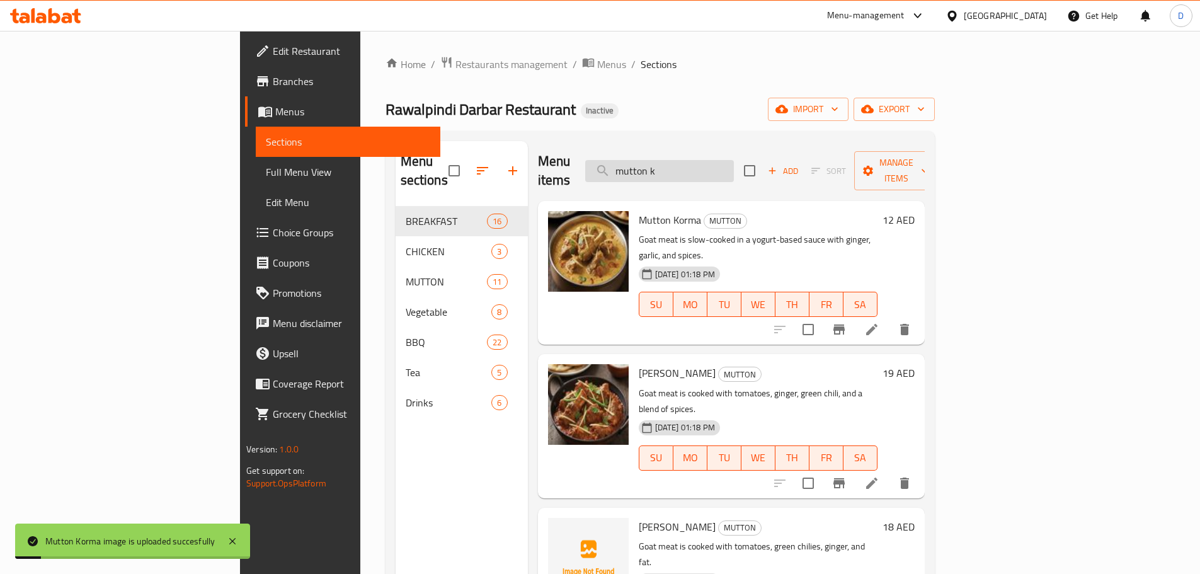
click at [734, 165] on input "mutton k" at bounding box center [659, 171] width 149 height 22
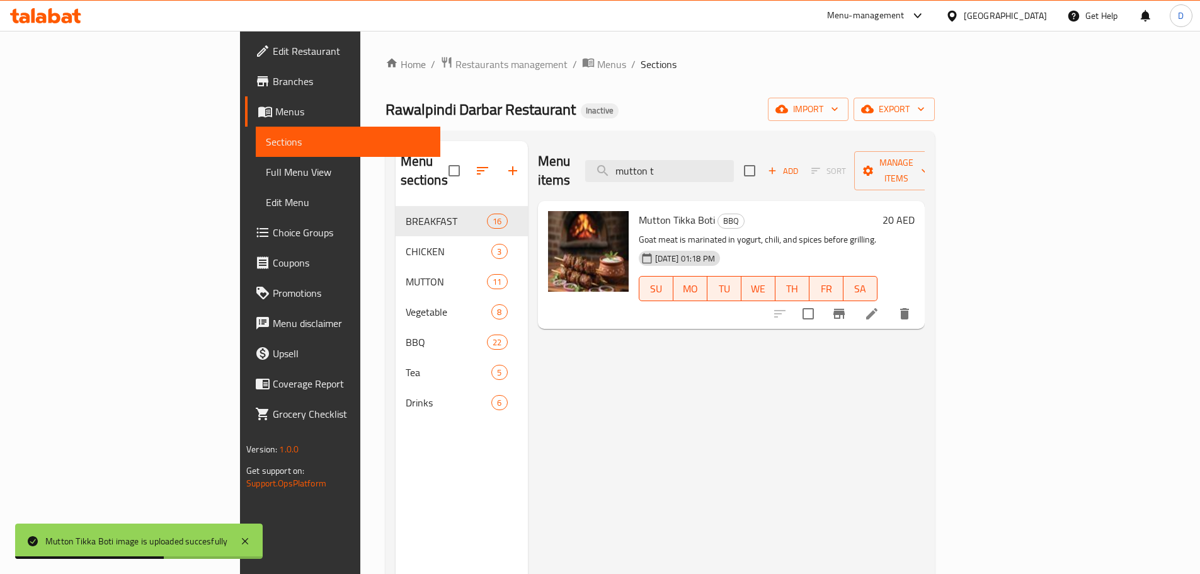
drag, startPoint x: 760, startPoint y: 156, endPoint x: 665, endPoint y: 165, distance: 96.2
click at [665, 165] on div "Menu items mutton t Add Sort Manage items" at bounding box center [731, 171] width 387 height 60
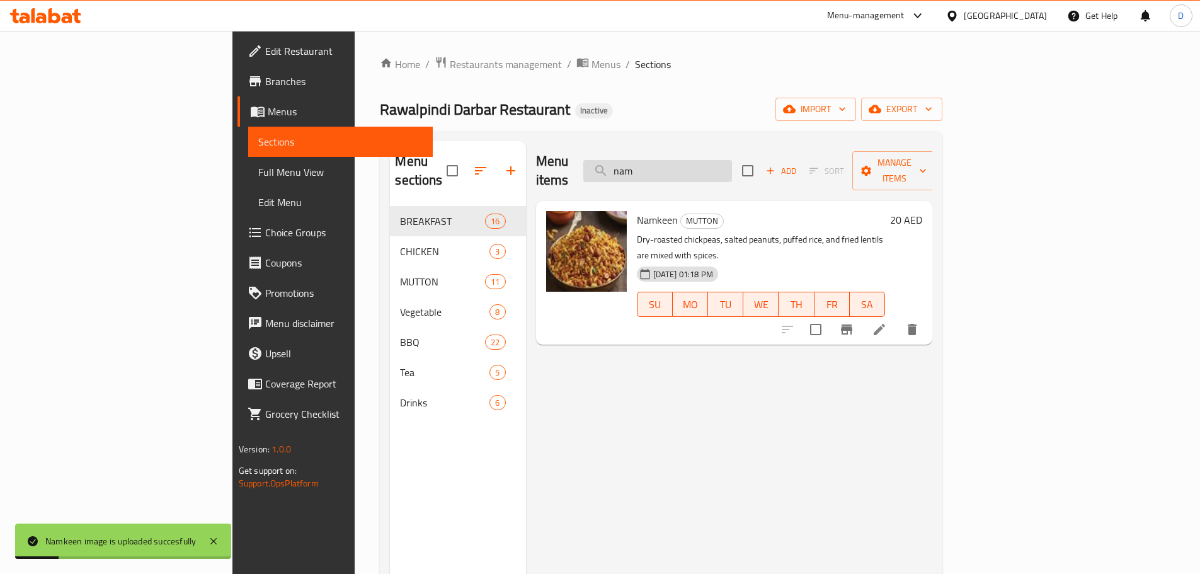
drag, startPoint x: 758, startPoint y: 166, endPoint x: 700, endPoint y: 166, distance: 57.3
click at [700, 166] on input "nam" at bounding box center [657, 171] width 149 height 22
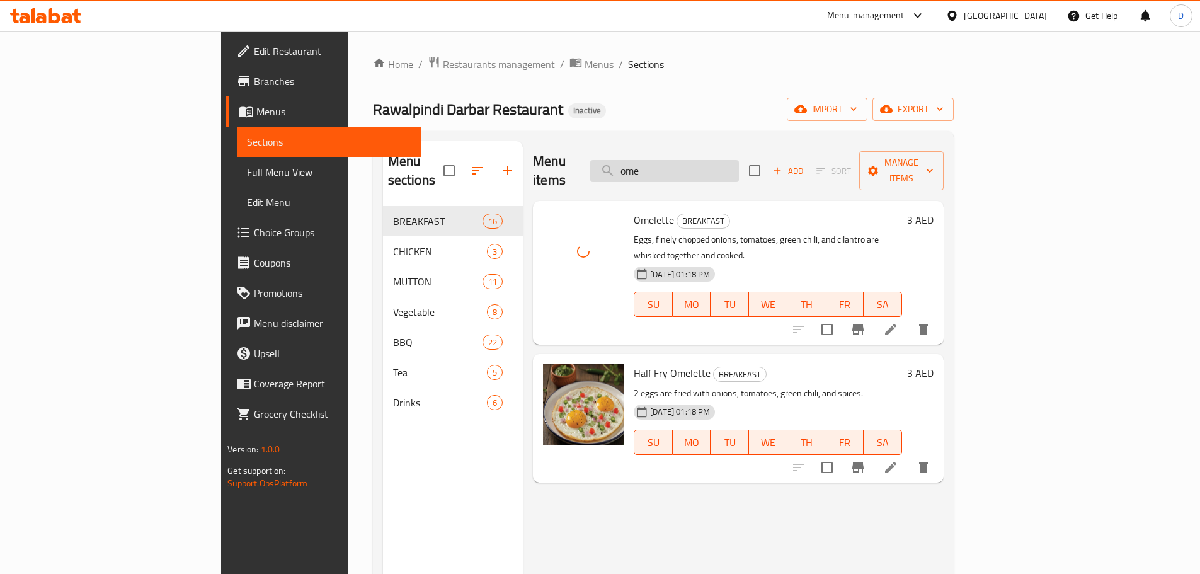
click at [726, 165] on input "ome" at bounding box center [664, 171] width 149 height 22
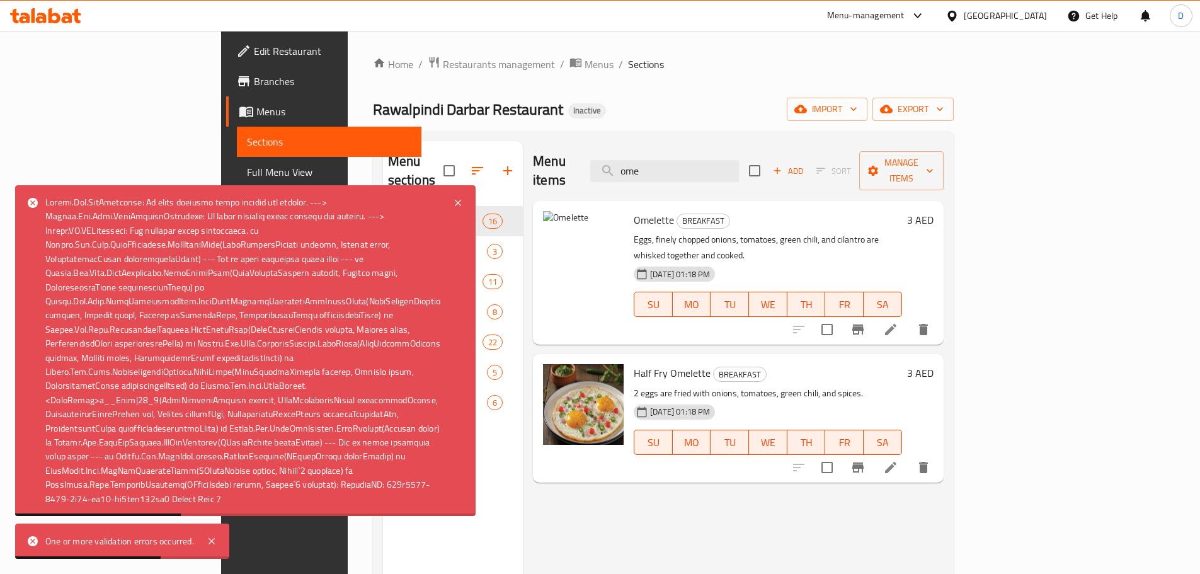
click at [669, 508] on div "Menu items ome Add Sort Manage items Omelette BREAKFAST Eggs, finely chopped on…" at bounding box center [733, 428] width 420 height 574
click at [452, 195] on icon at bounding box center [457, 202] width 15 height 15
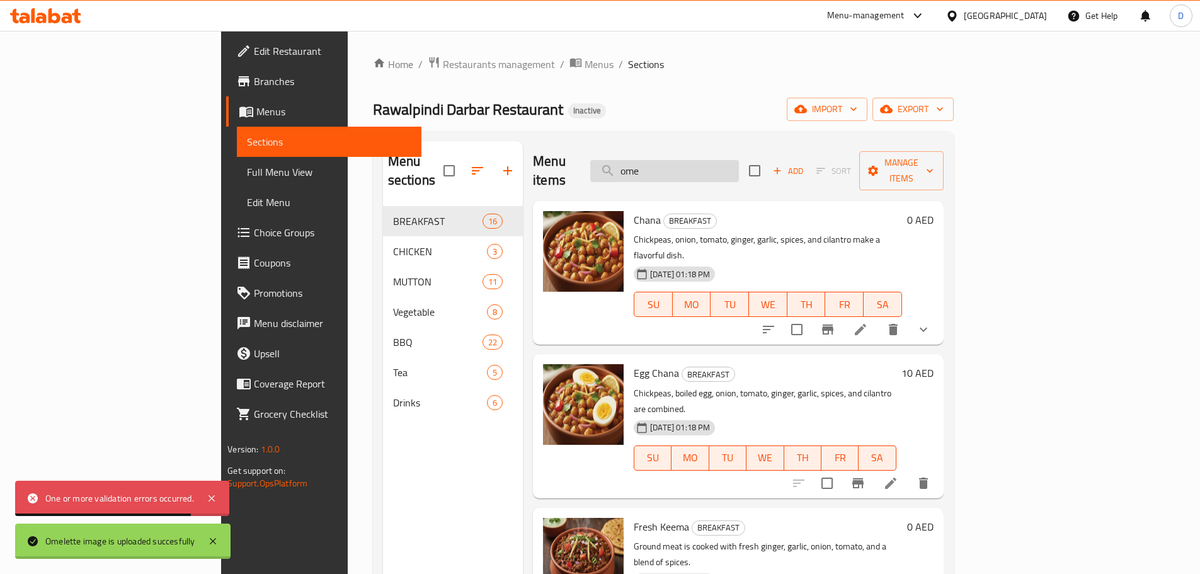
click at [731, 163] on input "ome" at bounding box center [664, 171] width 149 height 22
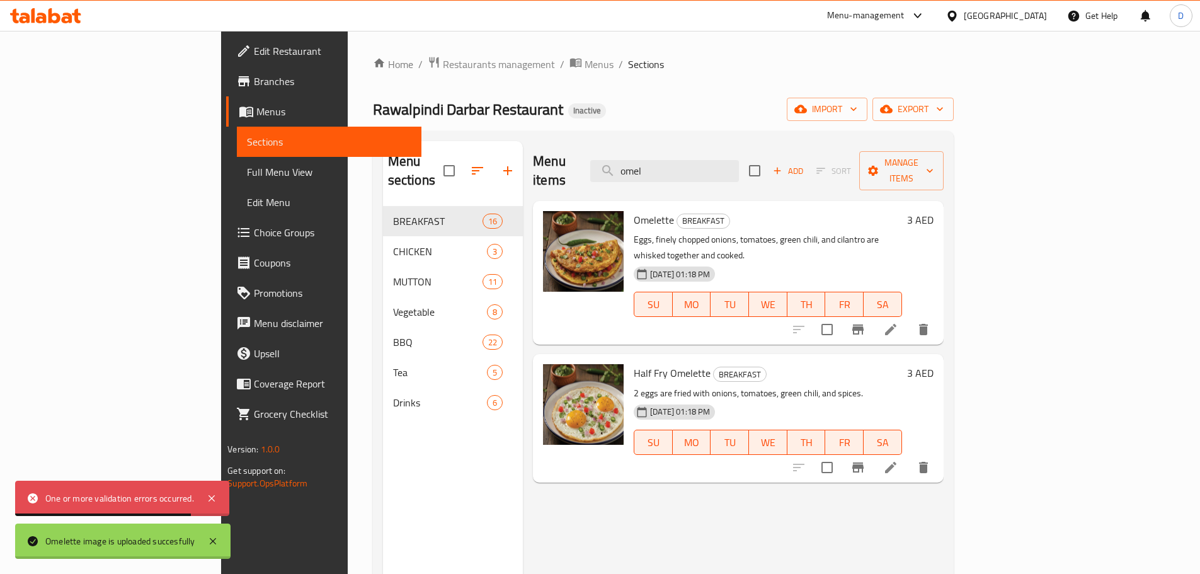
drag, startPoint x: 748, startPoint y: 168, endPoint x: 663, endPoint y: 169, distance: 85.0
click at [663, 170] on div "Menu items omel Add Sort Manage items" at bounding box center [738, 171] width 410 height 60
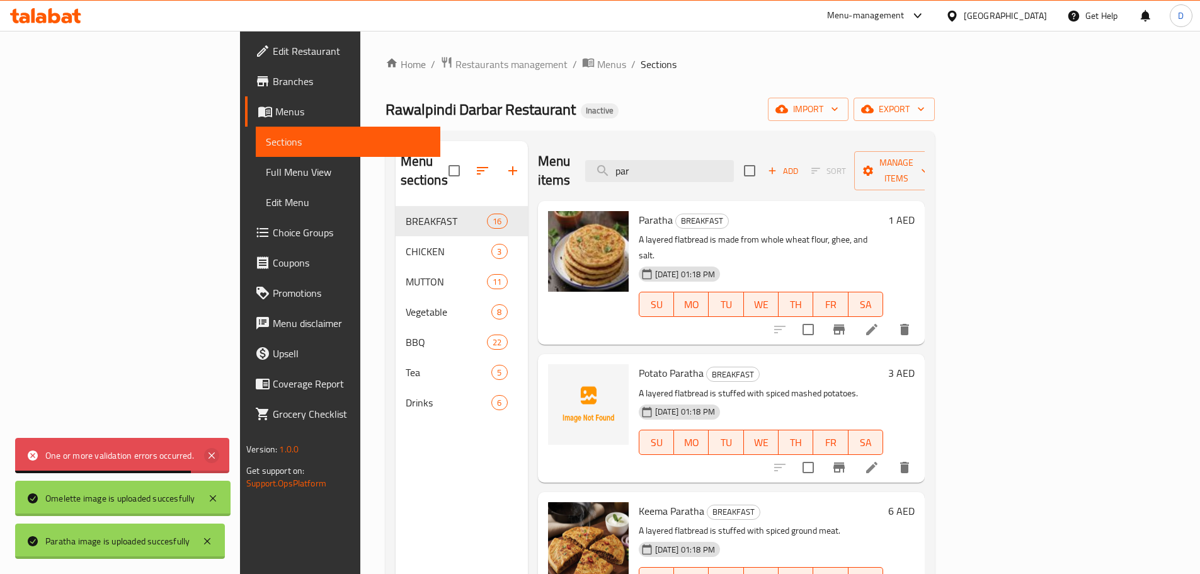
click at [212, 454] on icon at bounding box center [212, 455] width 6 height 6
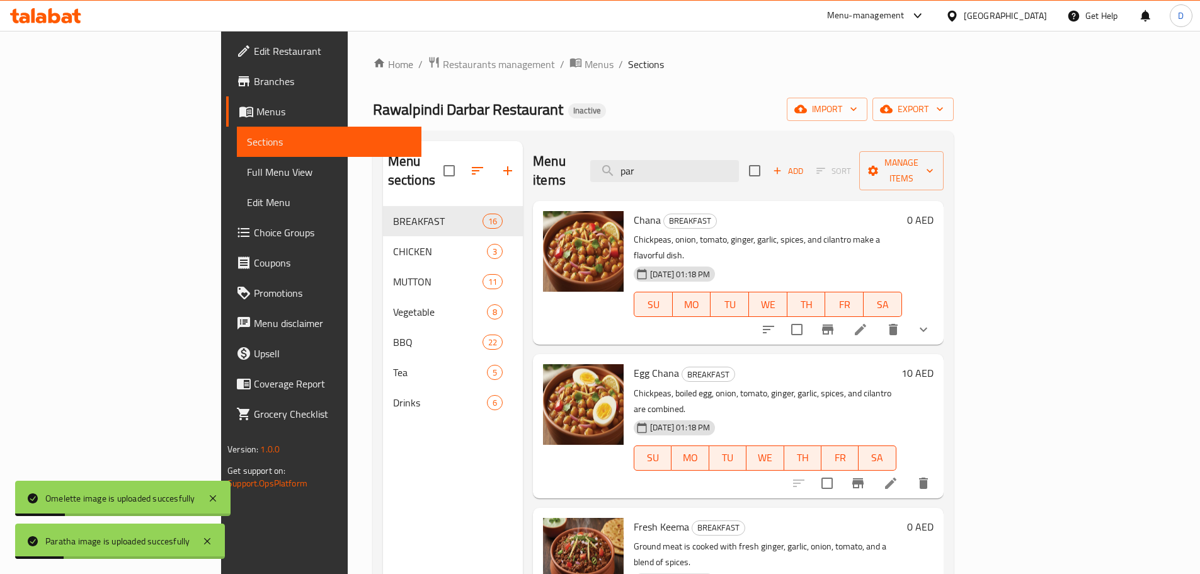
drag, startPoint x: 745, startPoint y: 157, endPoint x: 564, endPoint y: 171, distance: 181.9
click at [564, 171] on div "Menu items par Add Sort Manage items" at bounding box center [738, 171] width 410 height 60
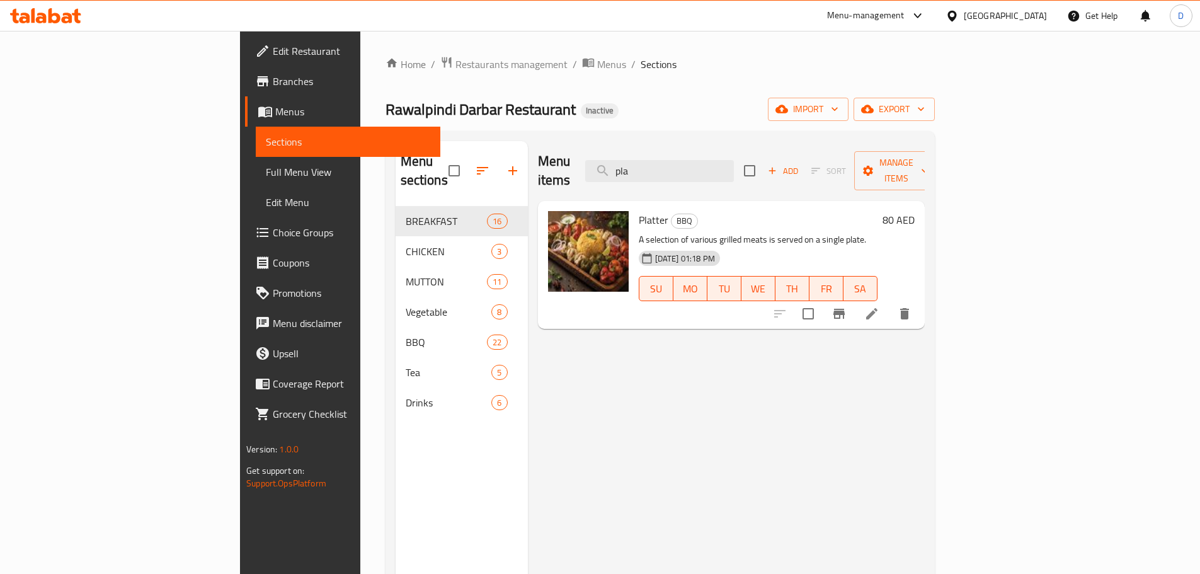
drag, startPoint x: 719, startPoint y: 157, endPoint x: 678, endPoint y: 138, distance: 44.5
click at [669, 163] on div "Menu items pla Add Sort Manage items" at bounding box center [731, 171] width 387 height 60
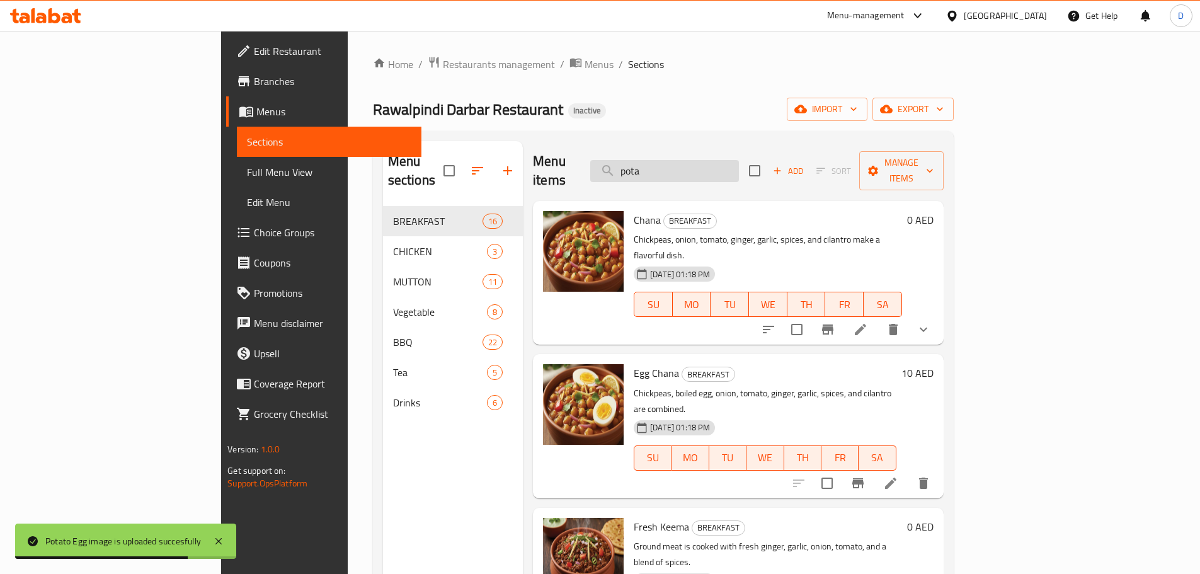
click at [739, 160] on input "pota" at bounding box center [664, 171] width 149 height 22
drag, startPoint x: 754, startPoint y: 159, endPoint x: 631, endPoint y: 159, distance: 123.5
click at [631, 159] on div "Menu items potat Add Sort Manage items" at bounding box center [738, 171] width 410 height 60
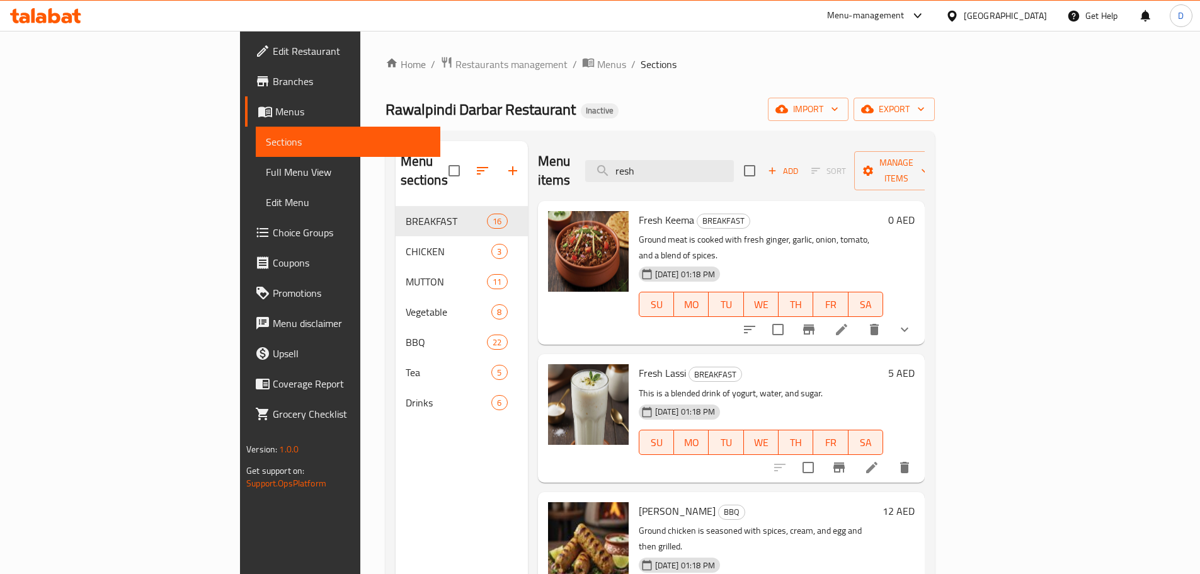
drag, startPoint x: 721, startPoint y: 152, endPoint x: 632, endPoint y: 152, distance: 88.8
click at [632, 152] on div "Menu items [PERSON_NAME] Add Sort Manage items" at bounding box center [731, 171] width 387 height 60
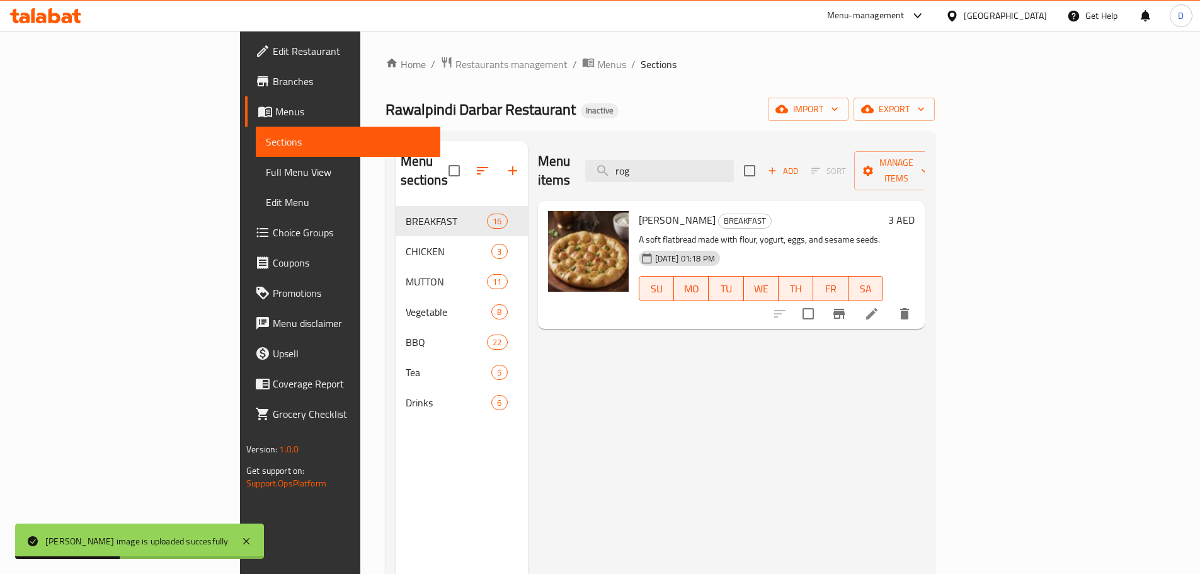
drag, startPoint x: 728, startPoint y: 169, endPoint x: 636, endPoint y: 170, distance: 92.0
click at [636, 170] on div "Menu items rog Add Sort Manage items" at bounding box center [731, 171] width 387 height 60
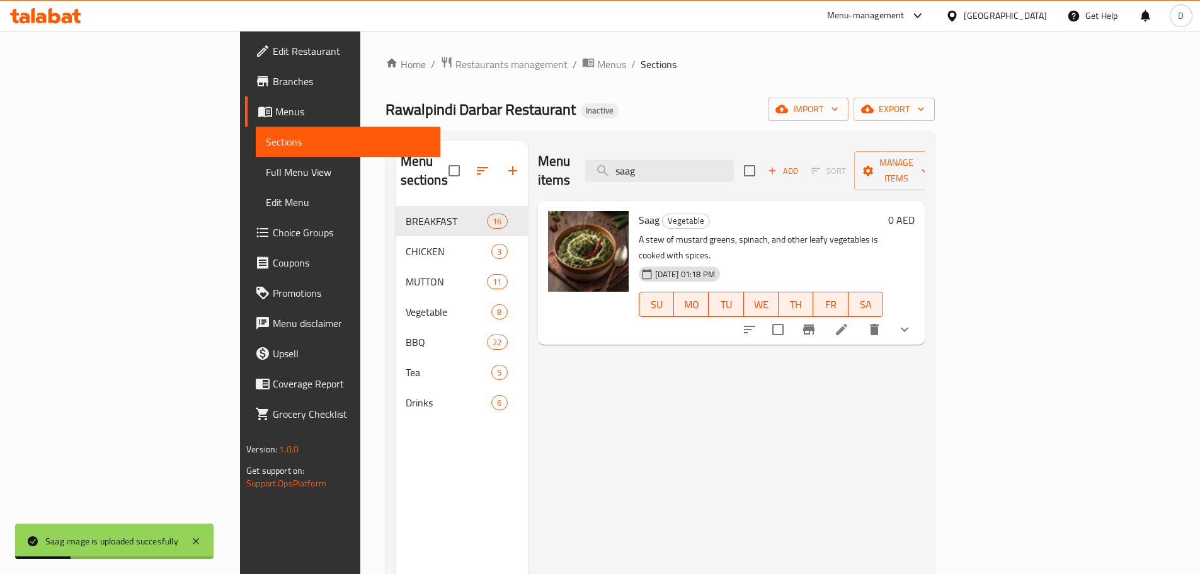
drag, startPoint x: 748, startPoint y: 161, endPoint x: 635, endPoint y: 161, distance: 112.8
click at [635, 161] on div "Menu items saag Add Sort Manage items" at bounding box center [731, 171] width 387 height 60
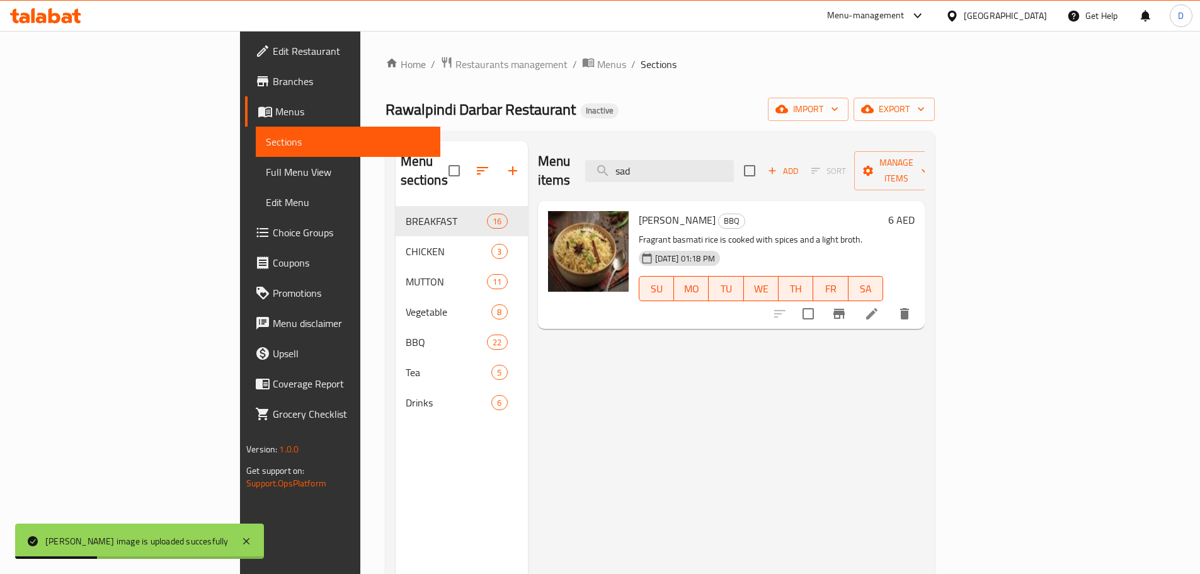
click at [736, 148] on div "Menu items sad Add Sort Manage items" at bounding box center [731, 171] width 387 height 60
drag, startPoint x: 724, startPoint y: 158, endPoint x: 630, endPoint y: 153, distance: 94.6
click at [630, 153] on div "Menu items sad Add Sort Manage items" at bounding box center [731, 171] width 387 height 60
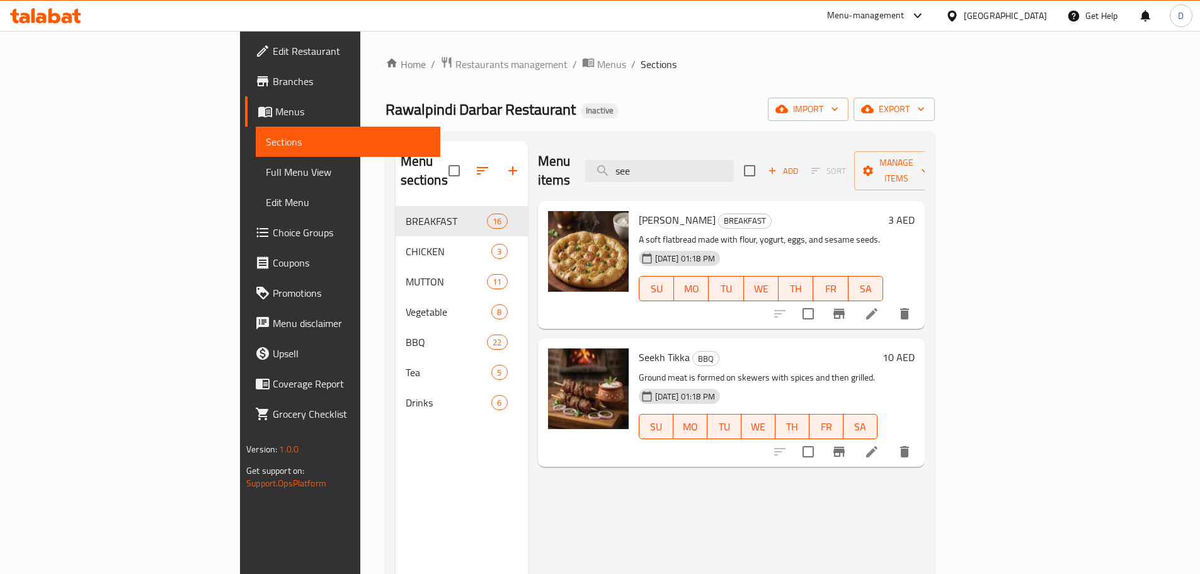
drag, startPoint x: 741, startPoint y: 166, endPoint x: 563, endPoint y: 165, distance: 178.3
click at [563, 165] on div "Menu items see Add Sort Manage items" at bounding box center [731, 171] width 387 height 60
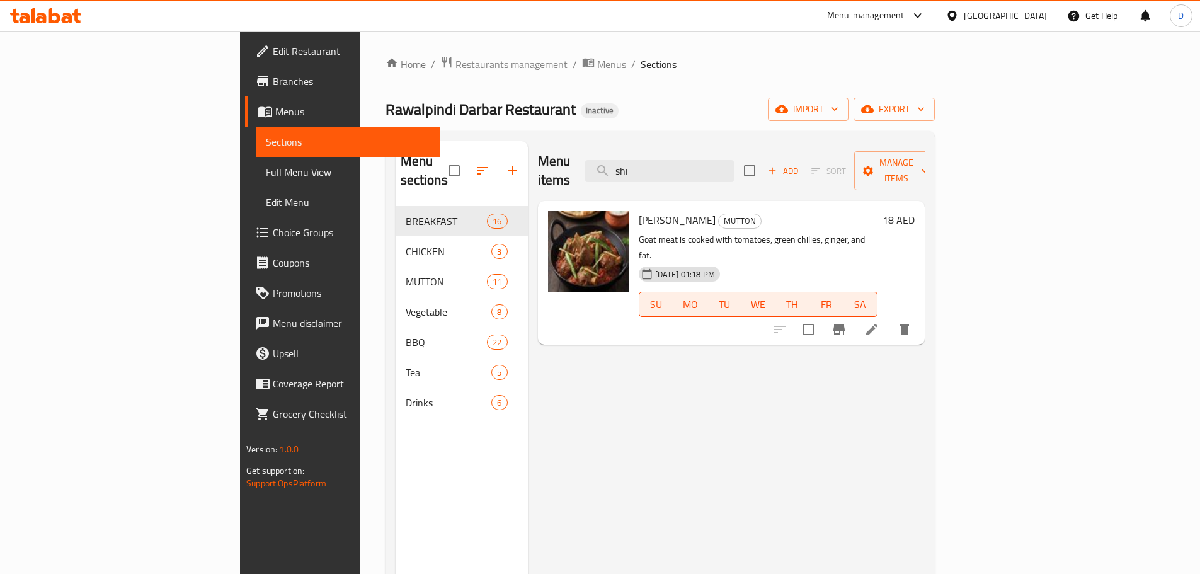
drag, startPoint x: 724, startPoint y: 154, endPoint x: 650, endPoint y: 162, distance: 74.7
click at [650, 162] on div "Menu items shi Add Sort Manage items" at bounding box center [731, 171] width 387 height 60
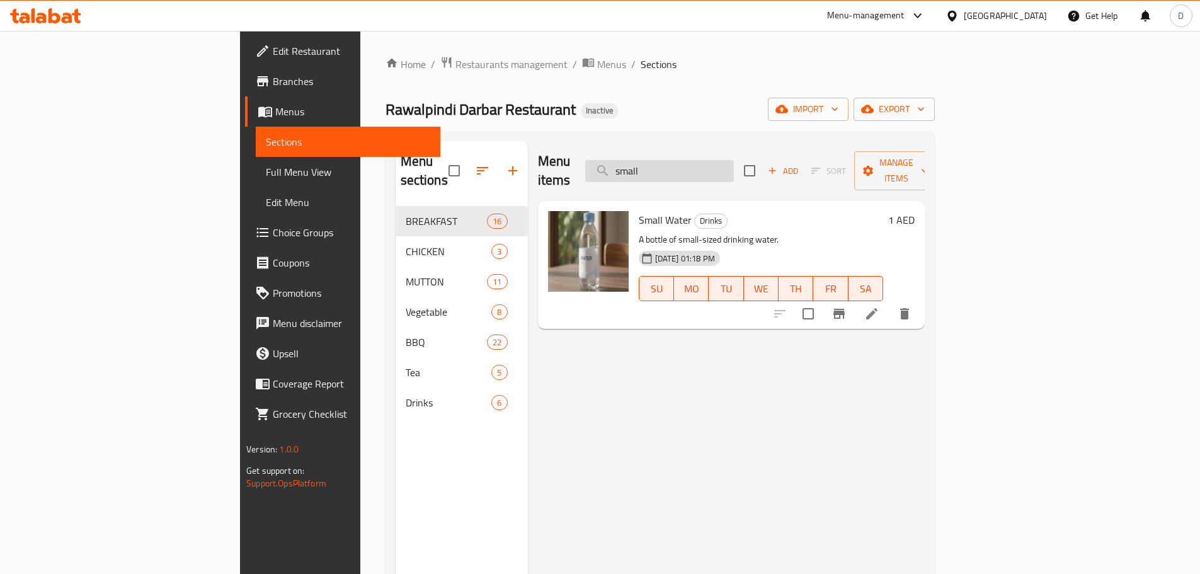
drag, startPoint x: 729, startPoint y: 158, endPoint x: 682, endPoint y: 161, distance: 46.7
click at [682, 161] on input "small" at bounding box center [659, 171] width 149 height 22
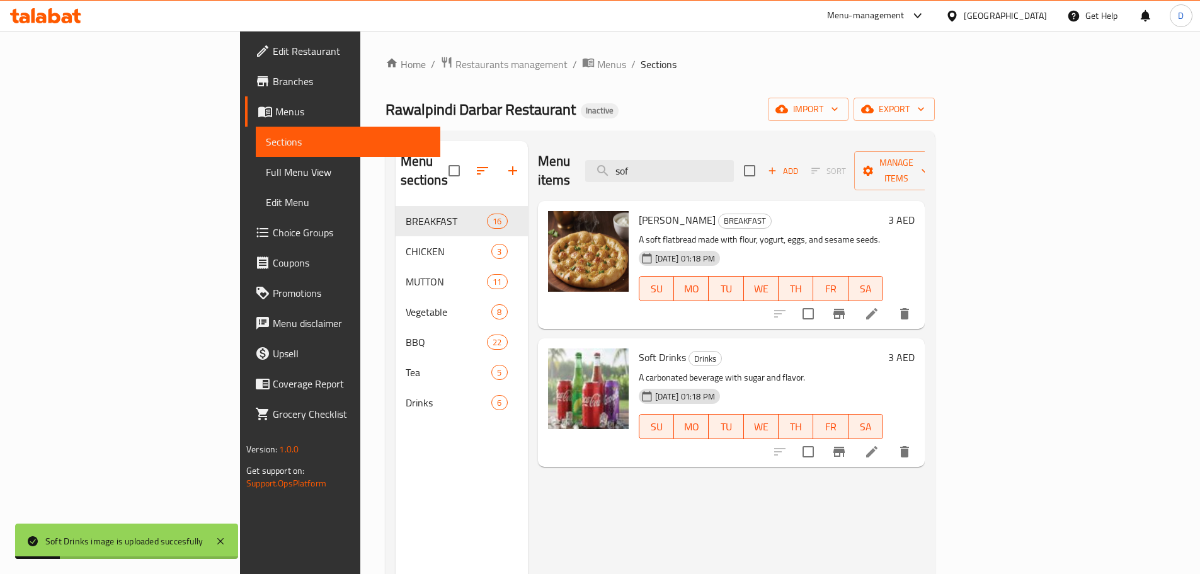
drag, startPoint x: 729, startPoint y: 159, endPoint x: 636, endPoint y: 170, distance: 93.2
click at [636, 170] on div "Menu items sof Add Sort Manage items" at bounding box center [731, 171] width 387 height 60
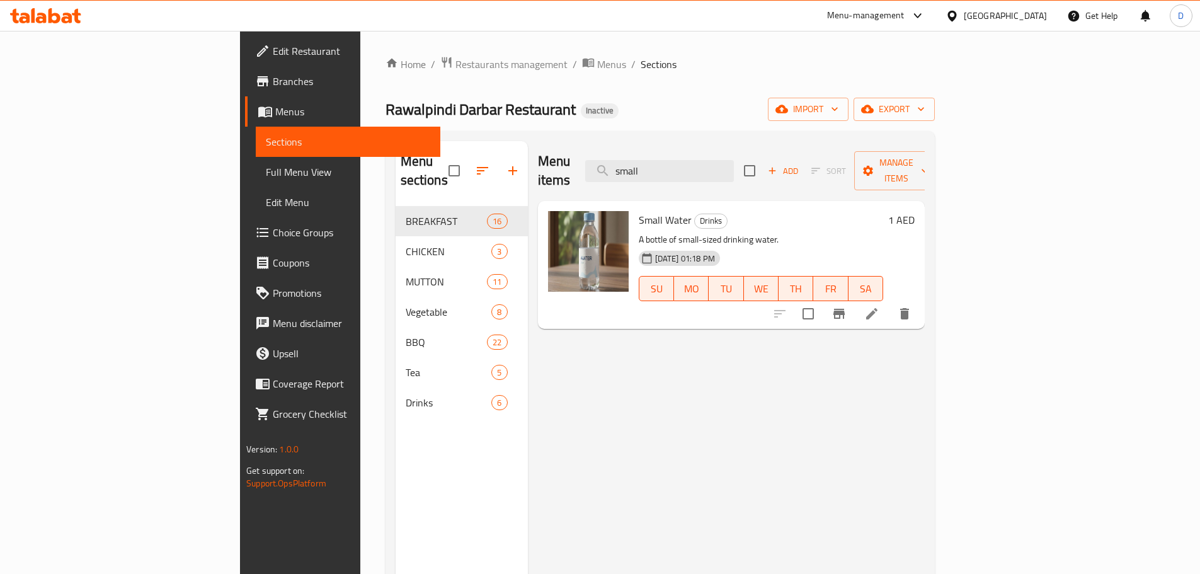
drag, startPoint x: 746, startPoint y: 163, endPoint x: 640, endPoint y: 166, distance: 105.9
click at [640, 166] on div "Menu items small Add Sort Manage items" at bounding box center [731, 171] width 387 height 60
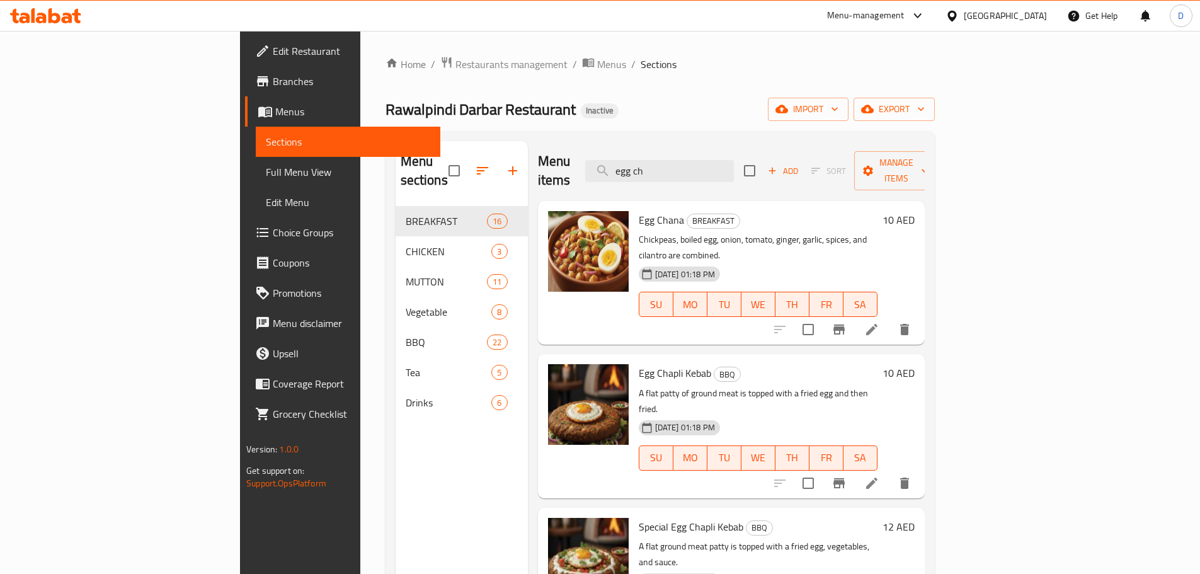
drag, startPoint x: 742, startPoint y: 156, endPoint x: 638, endPoint y: 155, distance: 103.9
click at [638, 155] on div "Menu items egg ch Add Sort Manage items" at bounding box center [731, 171] width 387 height 60
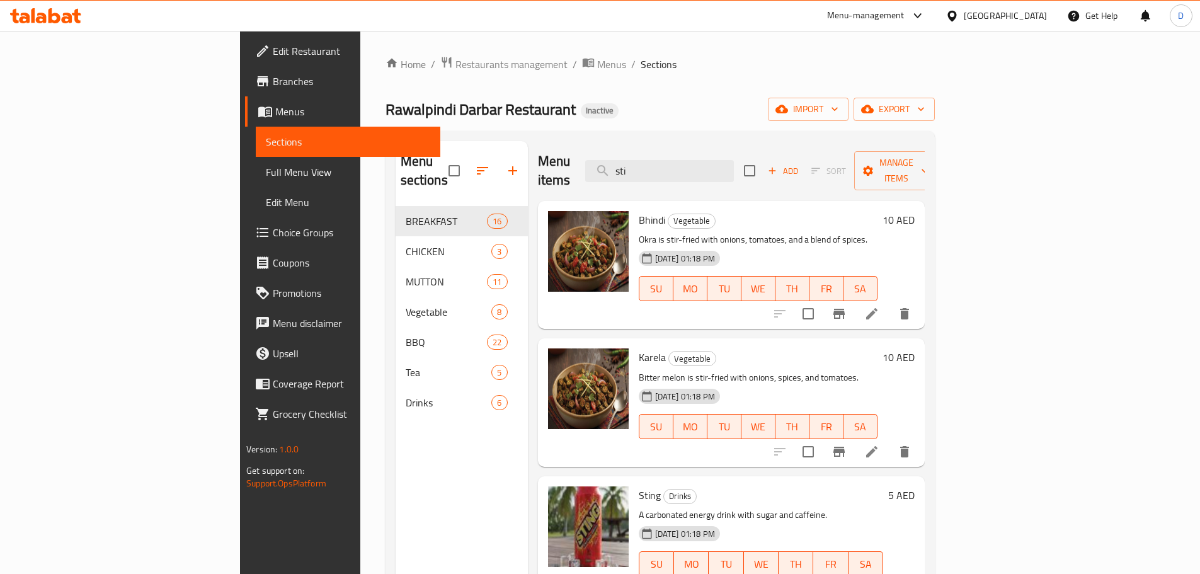
drag, startPoint x: 731, startPoint y: 159, endPoint x: 641, endPoint y: 169, distance: 90.6
click at [641, 169] on div "Menu items sti Add Sort Manage items" at bounding box center [731, 171] width 387 height 60
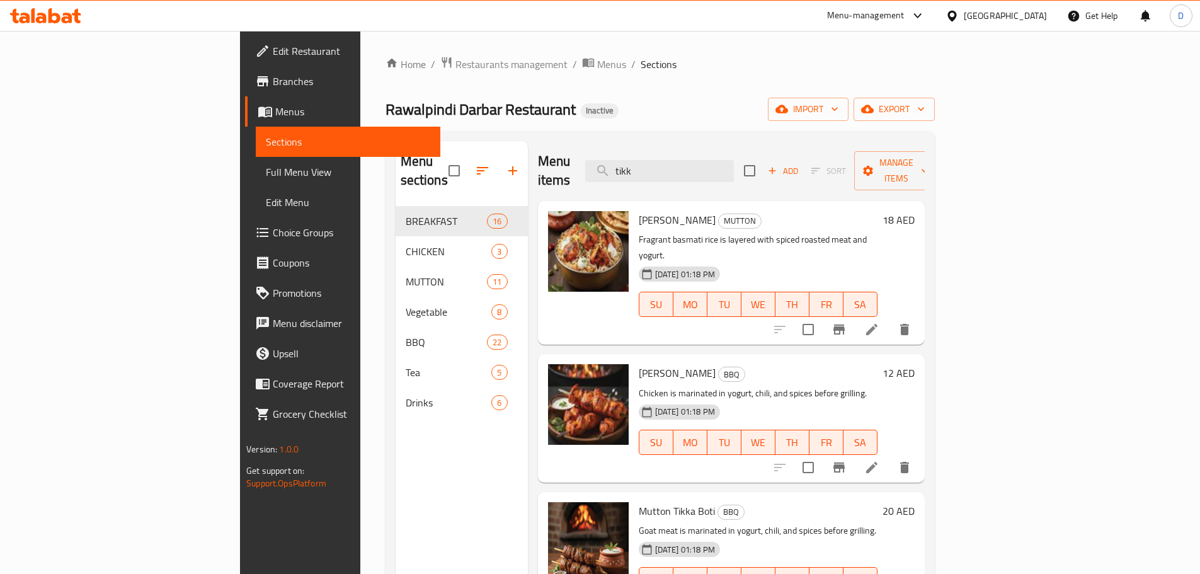
drag, startPoint x: 726, startPoint y: 169, endPoint x: 590, endPoint y: 164, distance: 135.5
click at [590, 164] on div "Menu items tikk Add Sort Manage items" at bounding box center [731, 171] width 387 height 60
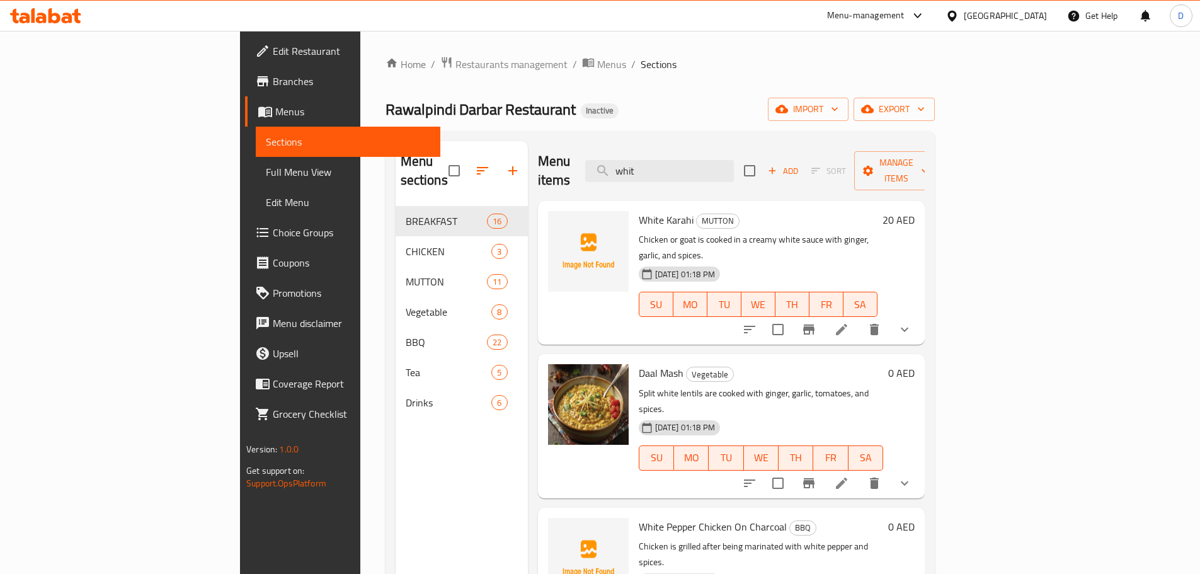
type input "whit"
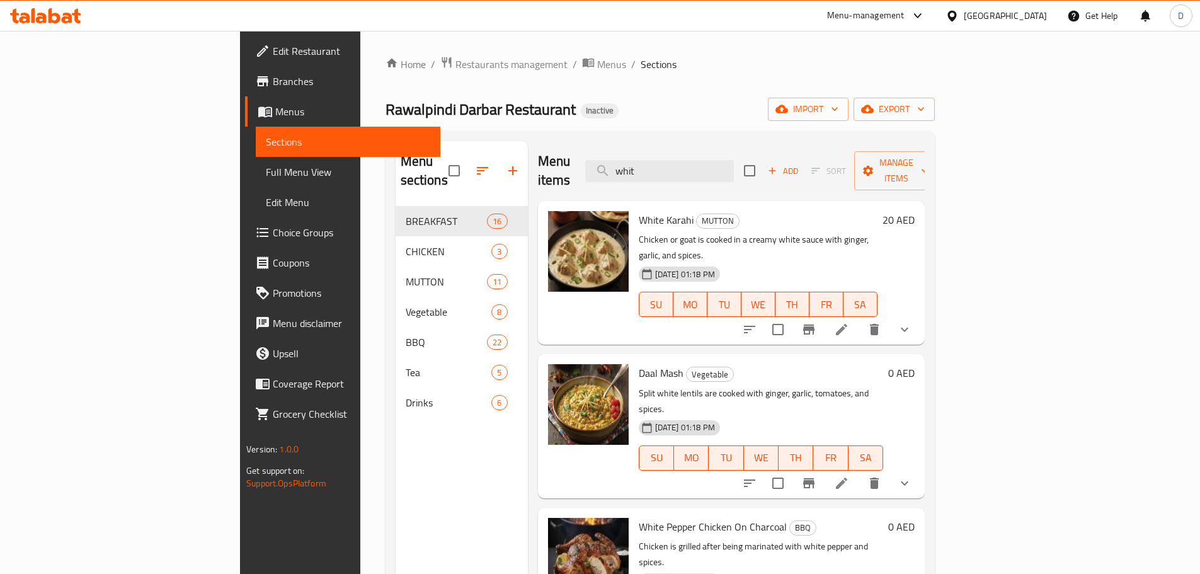
click at [266, 180] on span "Full Menu View" at bounding box center [348, 171] width 164 height 15
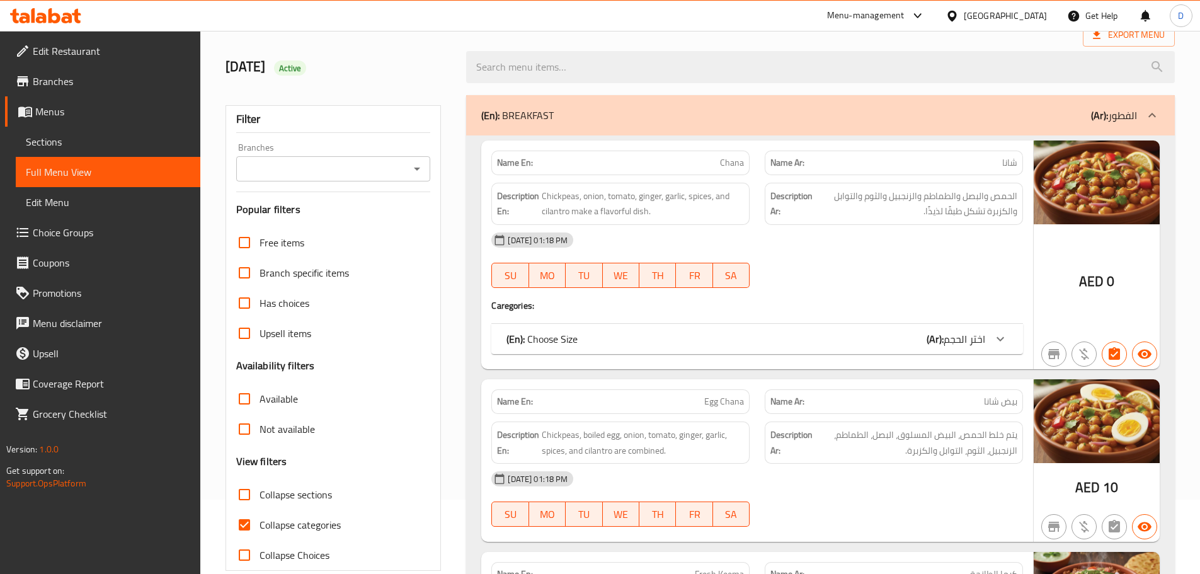
scroll to position [189, 0]
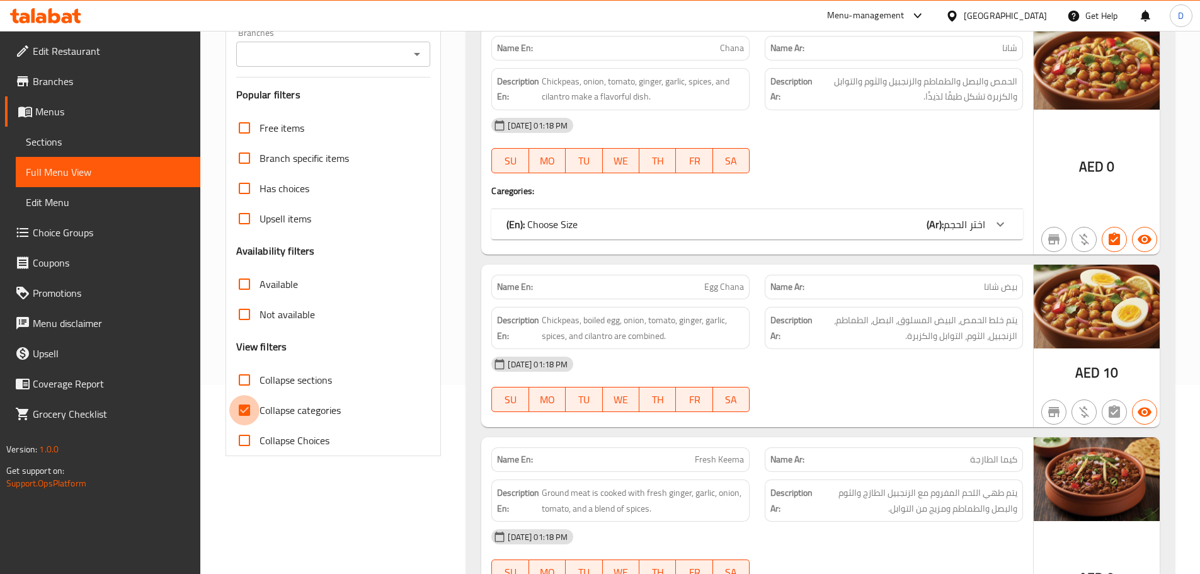
click at [244, 409] on input "Collapse categories" at bounding box center [244, 410] width 30 height 30
checkbox input "false"
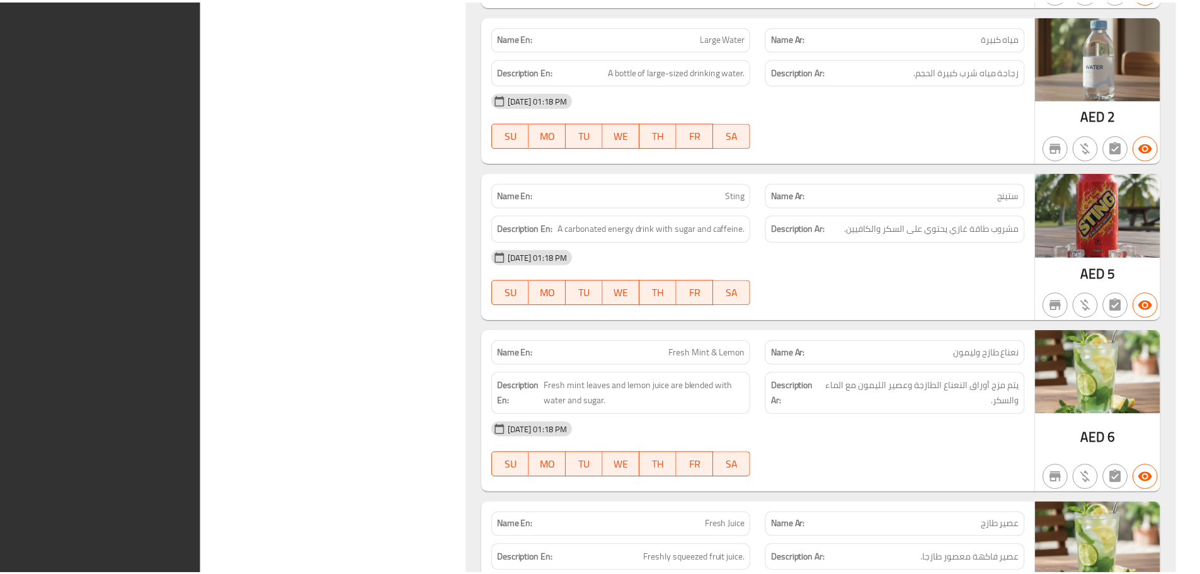
scroll to position [14885, 0]
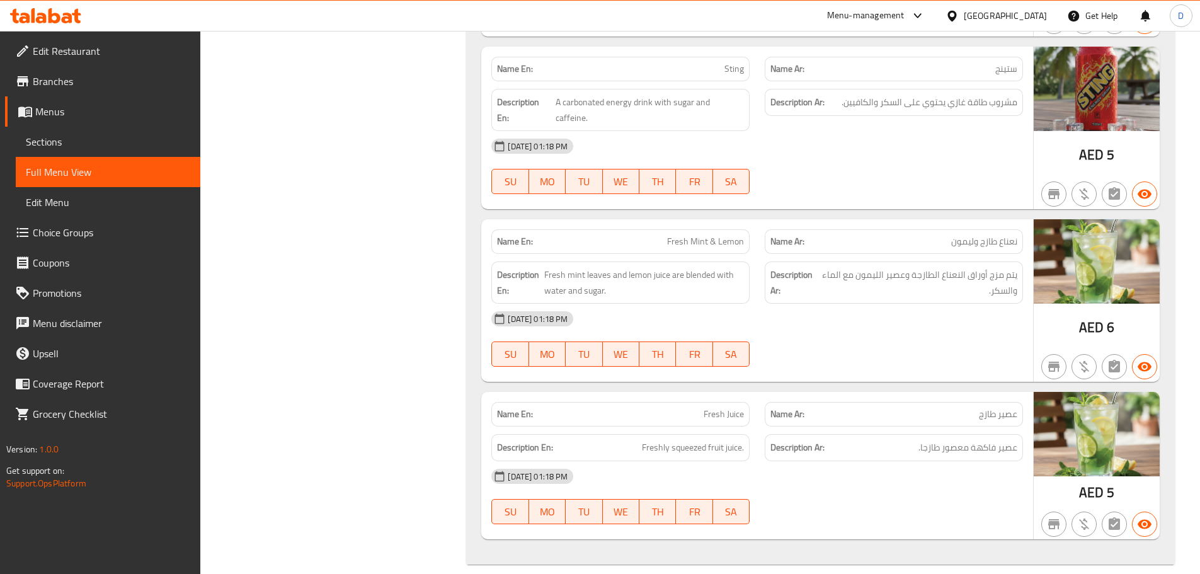
click at [987, 25] on div "[GEOGRAPHIC_DATA]" at bounding box center [996, 16] width 122 height 30
click at [987, 23] on div "[GEOGRAPHIC_DATA]" at bounding box center [1005, 16] width 83 height 14
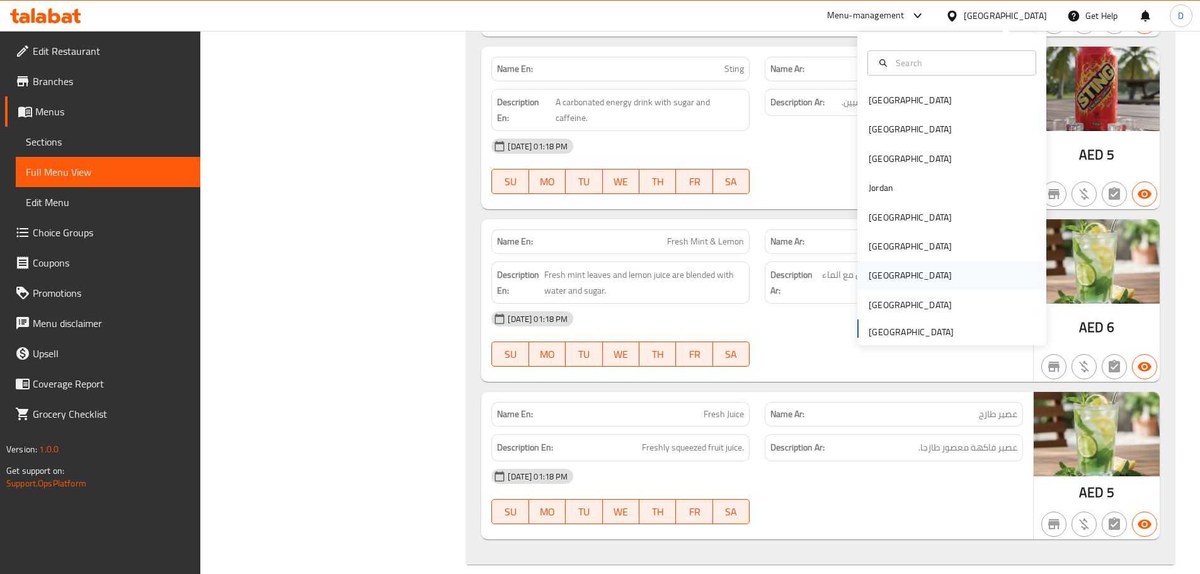
click at [869, 268] on div "[GEOGRAPHIC_DATA]" at bounding box center [910, 275] width 83 height 14
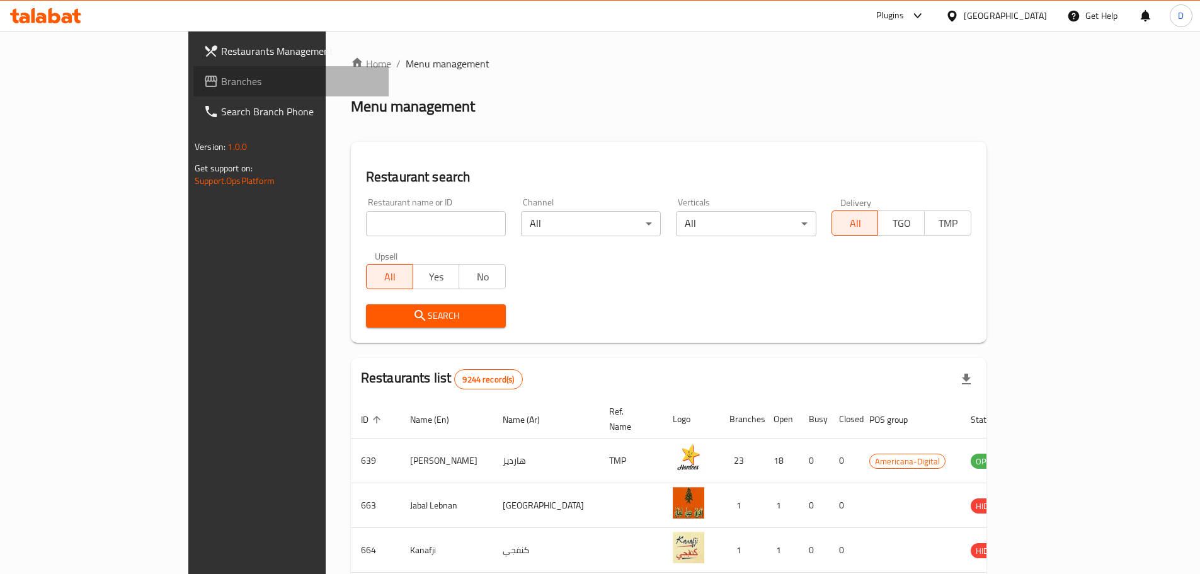
click at [221, 83] on span "Branches" at bounding box center [299, 81] width 157 height 15
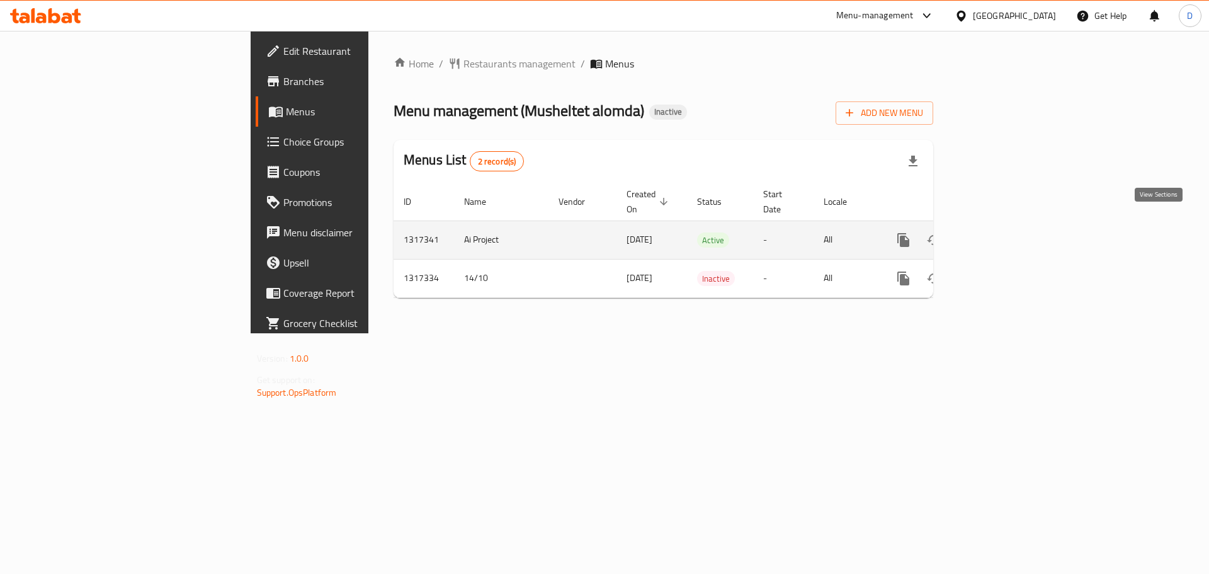
click at [1002, 232] on icon "enhanced table" at bounding box center [994, 239] width 15 height 15
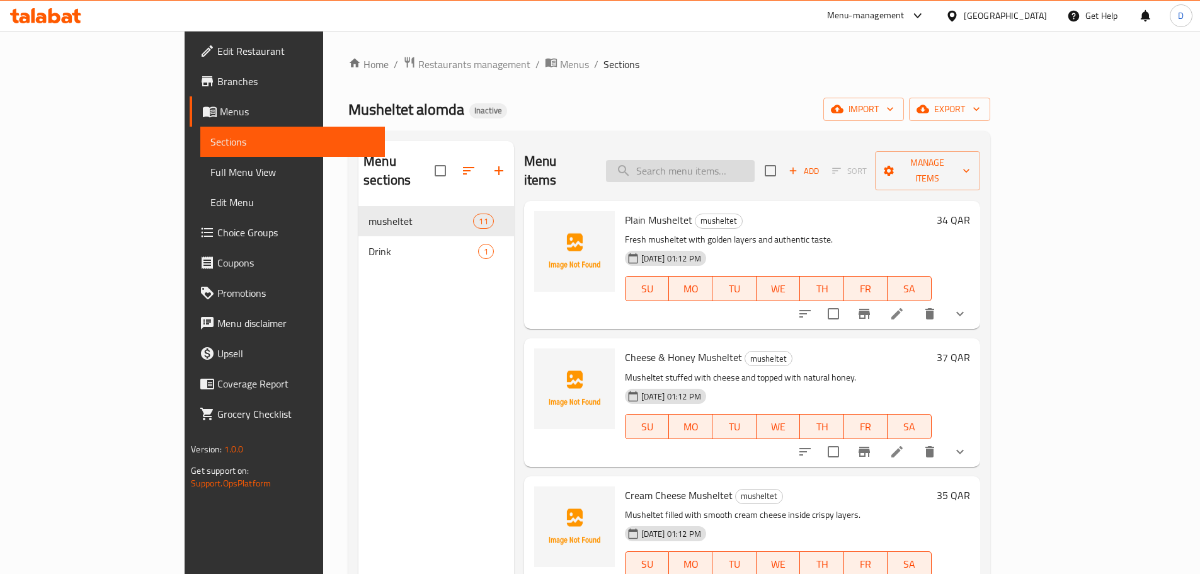
click at [714, 168] on input "search" at bounding box center [680, 171] width 149 height 22
click at [755, 164] on input "search" at bounding box center [680, 171] width 149 height 22
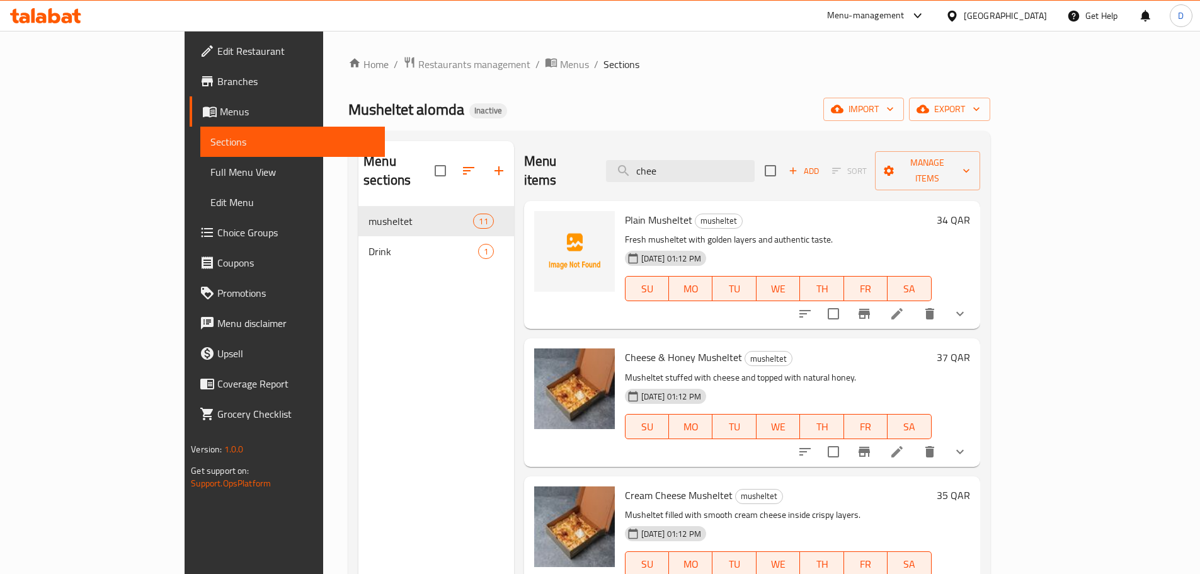
drag, startPoint x: 734, startPoint y: 160, endPoint x: 646, endPoint y: 160, distance: 87.6
click at [646, 160] on div "Menu items chee Add Sort Manage items" at bounding box center [752, 171] width 456 height 60
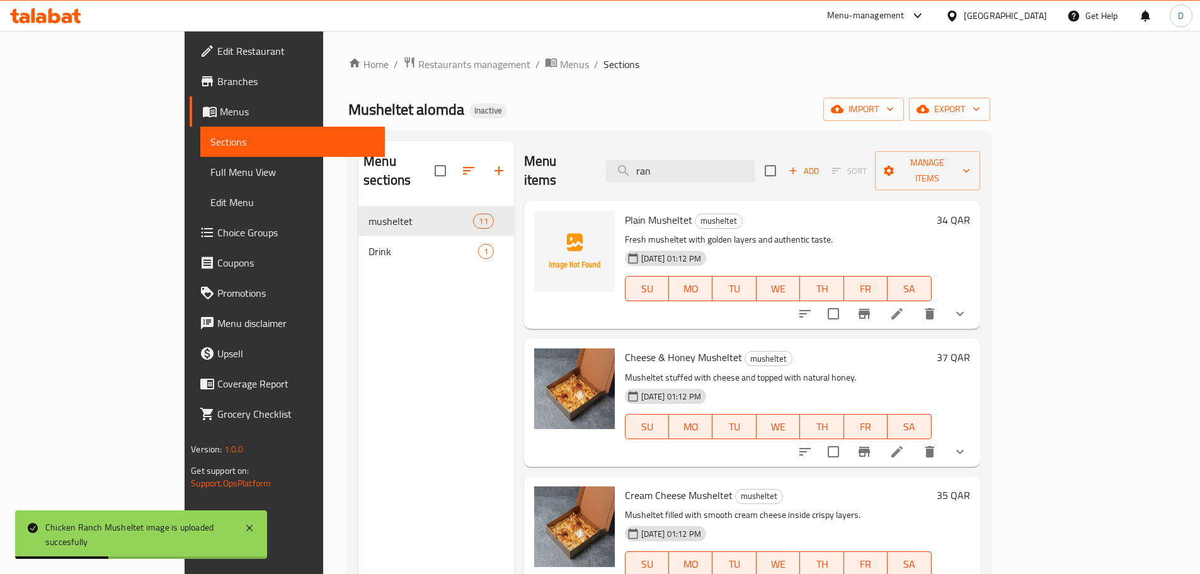
drag, startPoint x: 723, startPoint y: 168, endPoint x: 615, endPoint y: 171, distance: 107.8
click at [615, 171] on div "Menu items ran Add Sort Manage items" at bounding box center [752, 171] width 456 height 60
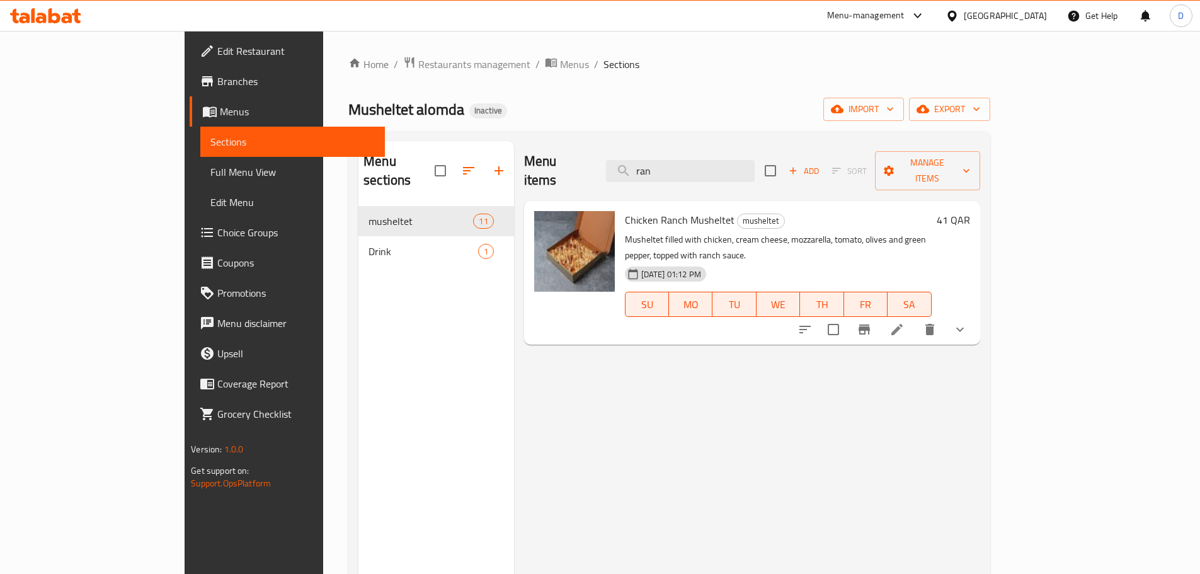
drag, startPoint x: 746, startPoint y: 159, endPoint x: 651, endPoint y: 164, distance: 95.8
click at [651, 164] on div "Menu items ran Add Sort Manage items" at bounding box center [752, 171] width 456 height 60
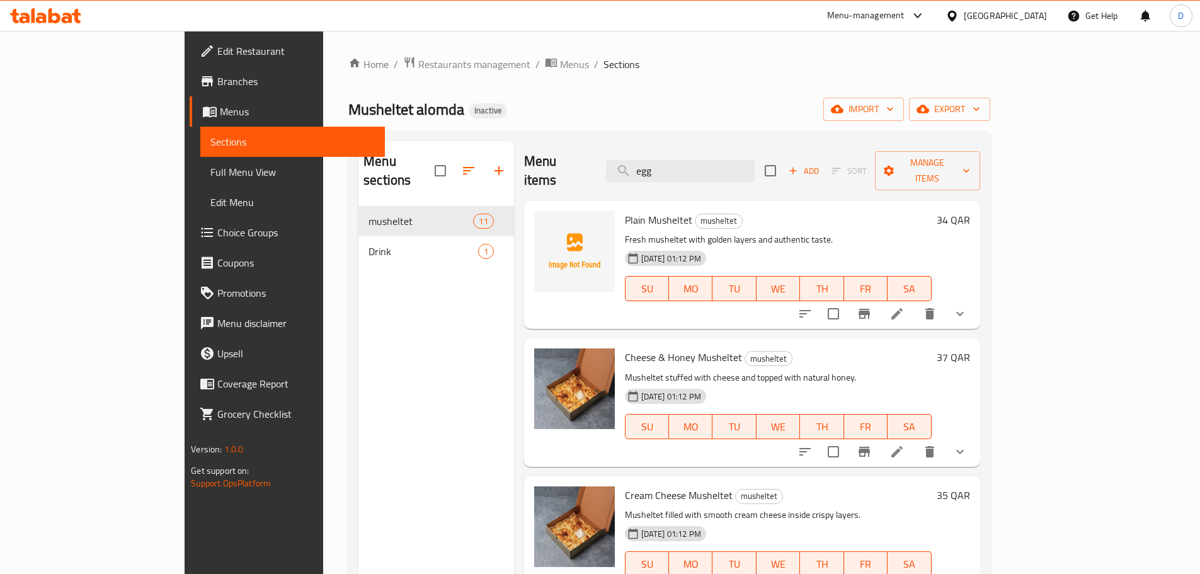
drag, startPoint x: 723, startPoint y: 156, endPoint x: 605, endPoint y: 148, distance: 118.1
click at [605, 148] on div "Menu items egg Add Sort Manage items" at bounding box center [752, 171] width 456 height 60
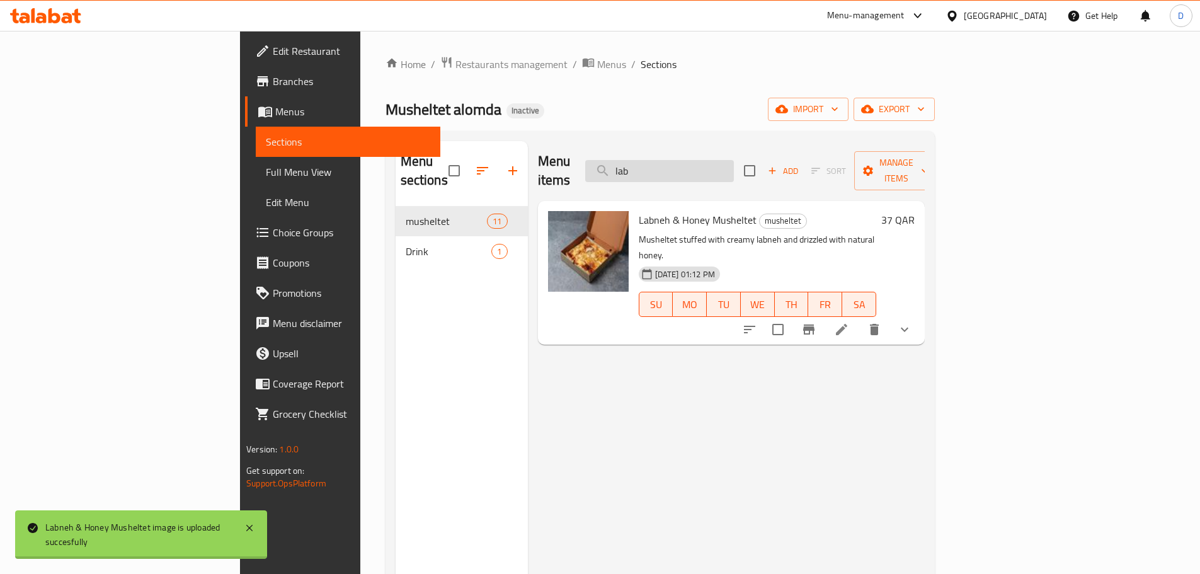
click at [734, 165] on input "lab" at bounding box center [659, 171] width 149 height 22
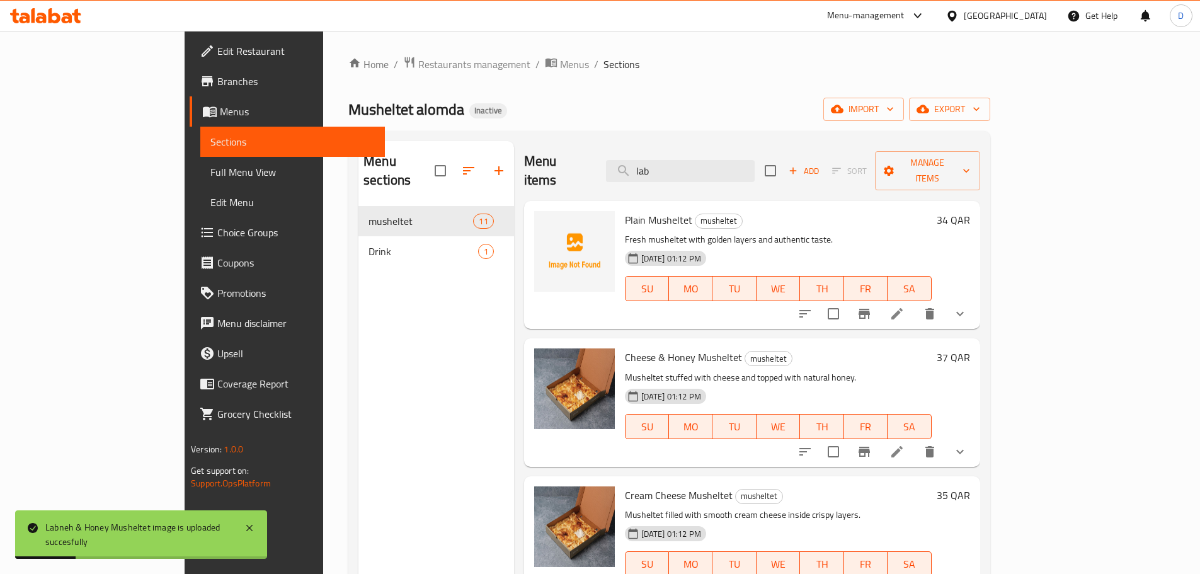
drag, startPoint x: 738, startPoint y: 165, endPoint x: 683, endPoint y: 178, distance: 56.2
click at [683, 178] on div "Menu items lab Add Sort Manage items" at bounding box center [752, 171] width 456 height 60
click at [755, 163] on input "meat" at bounding box center [680, 171] width 149 height 22
drag, startPoint x: 735, startPoint y: 155, endPoint x: 499, endPoint y: 168, distance: 236.6
click at [524, 168] on div "Menu items meat Add Sort Manage items" at bounding box center [752, 171] width 456 height 60
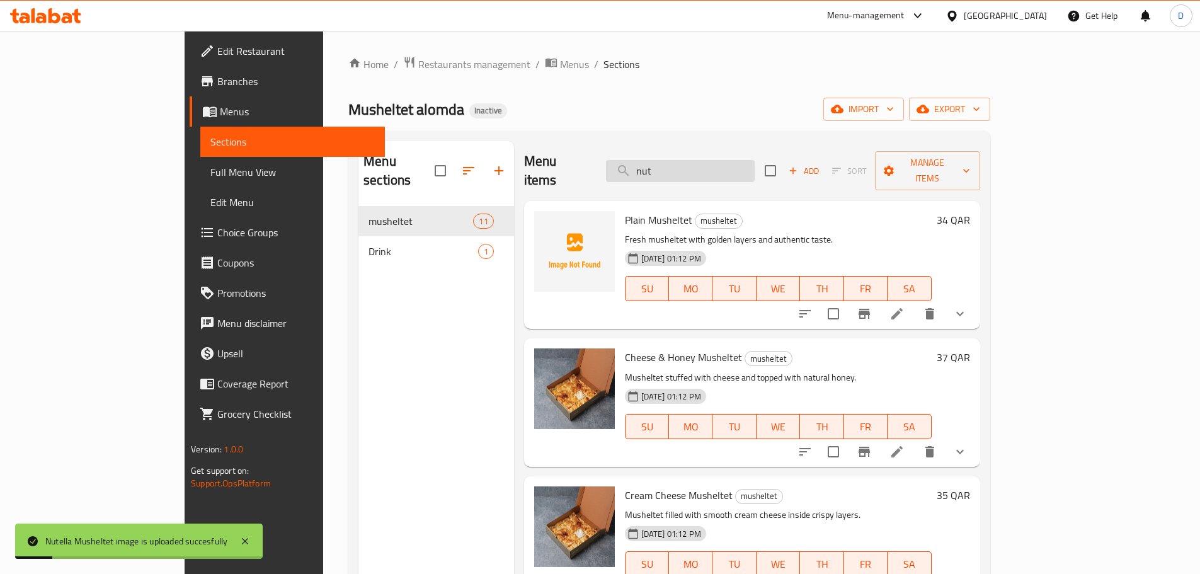
drag, startPoint x: 732, startPoint y: 157, endPoint x: 671, endPoint y: 166, distance: 61.6
click at [671, 166] on input "nut" at bounding box center [680, 171] width 149 height 22
click at [746, 160] on input "piz" at bounding box center [680, 171] width 149 height 22
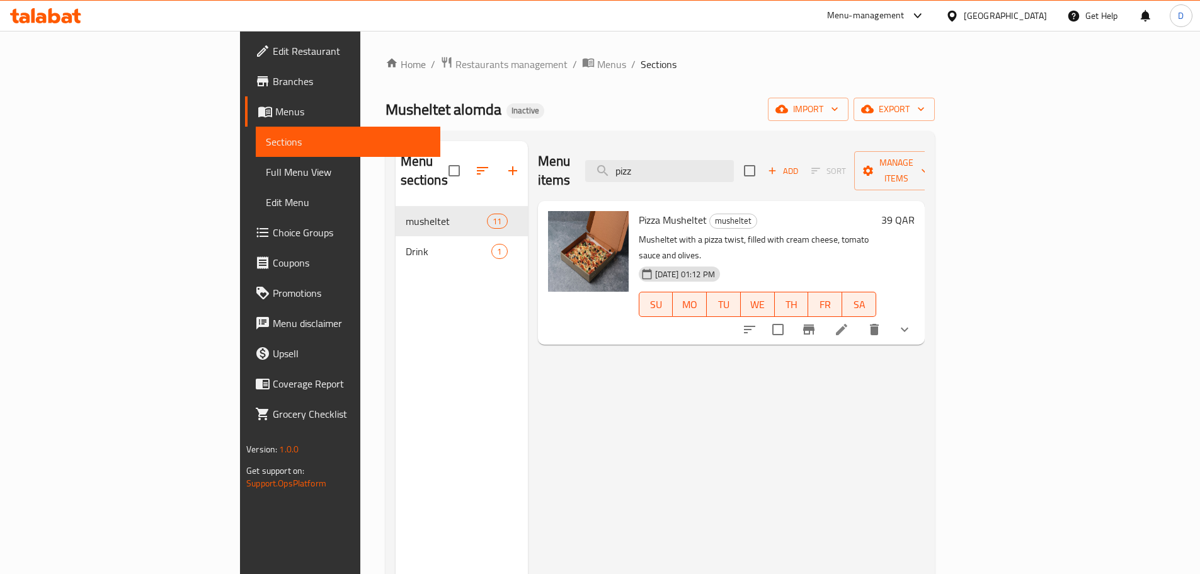
drag, startPoint x: 751, startPoint y: 152, endPoint x: 623, endPoint y: 154, distance: 128.5
click at [623, 154] on div "Menu items pizz Add Sort Manage items" at bounding box center [731, 171] width 387 height 60
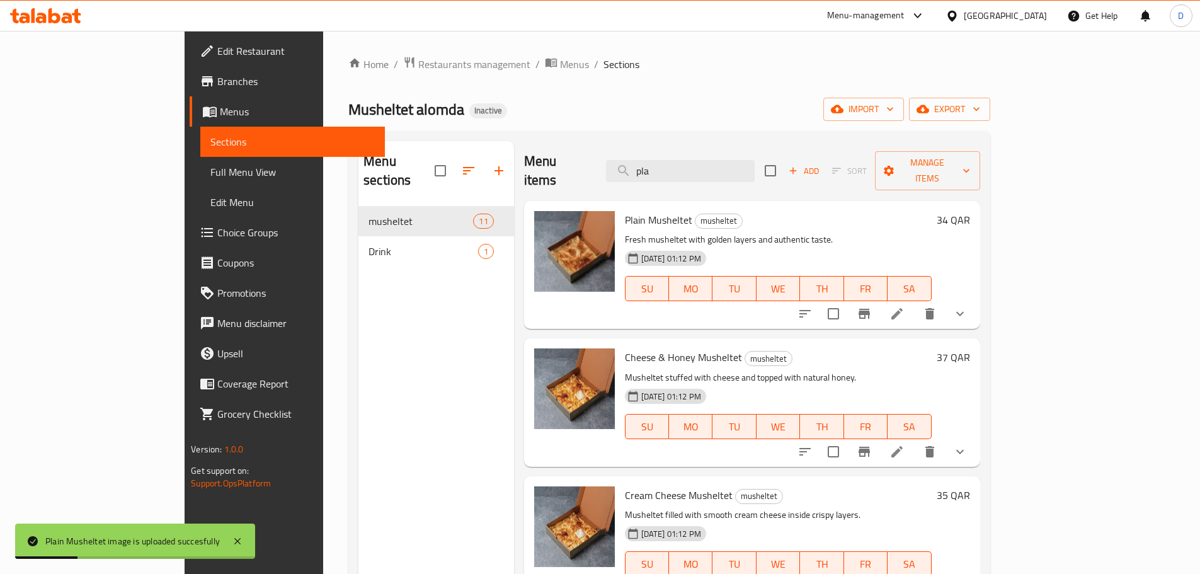
drag, startPoint x: 731, startPoint y: 169, endPoint x: 689, endPoint y: 174, distance: 41.9
click at [689, 174] on div "Menu items pla Add Sort Manage items" at bounding box center [752, 171] width 456 height 60
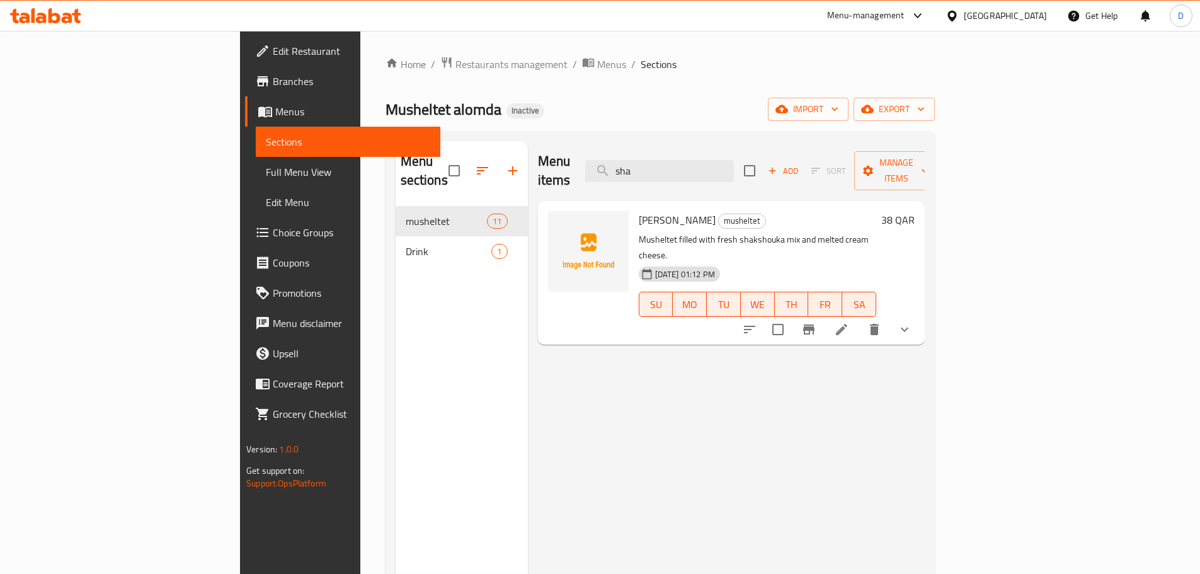
type input "sha"
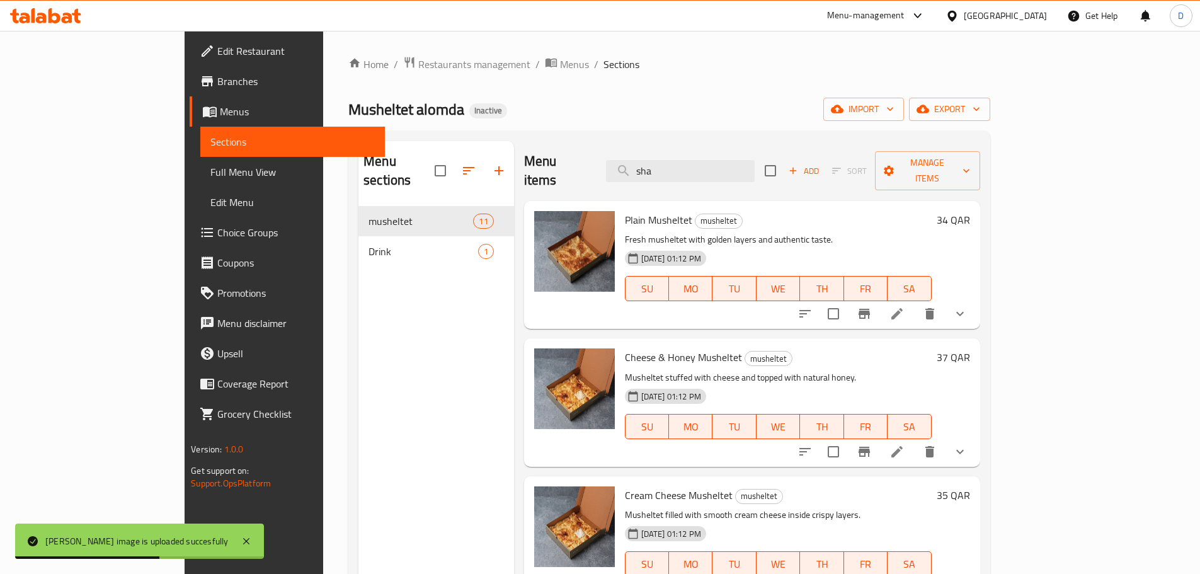
click at [210, 176] on span "Full Menu View" at bounding box center [292, 171] width 164 height 15
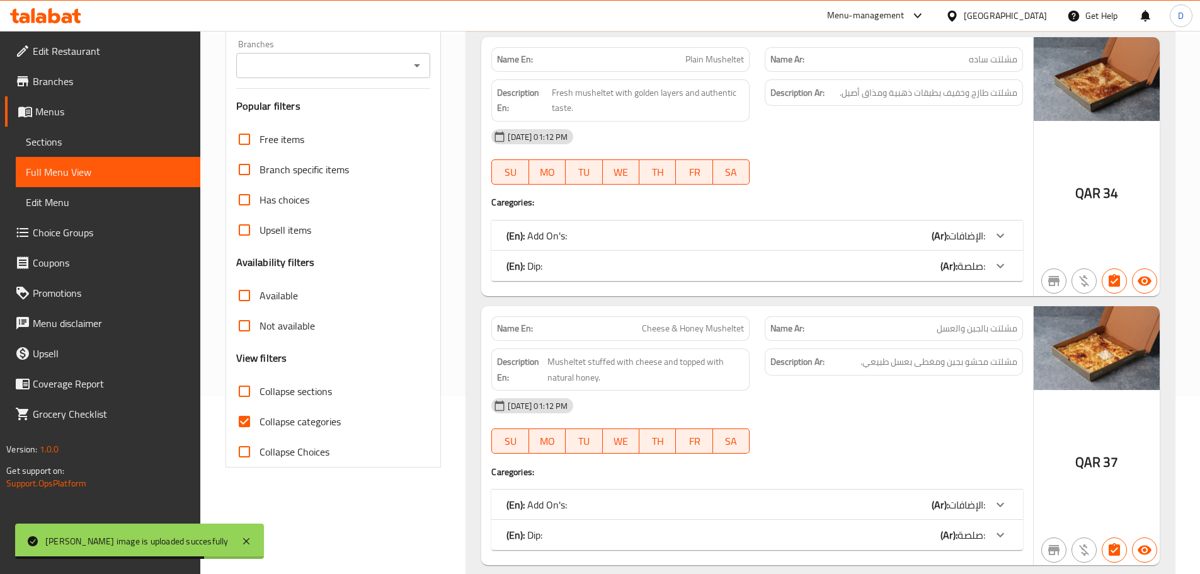
scroll to position [189, 0]
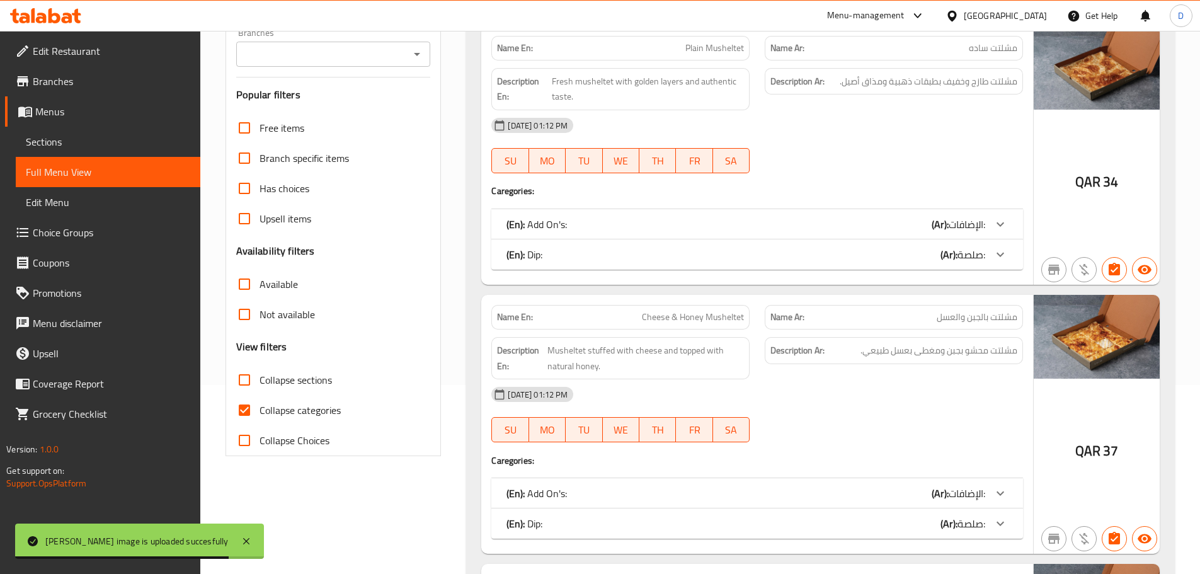
drag, startPoint x: 241, startPoint y: 408, endPoint x: 602, endPoint y: 357, distance: 365.2
click at [248, 408] on input "Collapse categories" at bounding box center [244, 410] width 30 height 30
checkbox input "false"
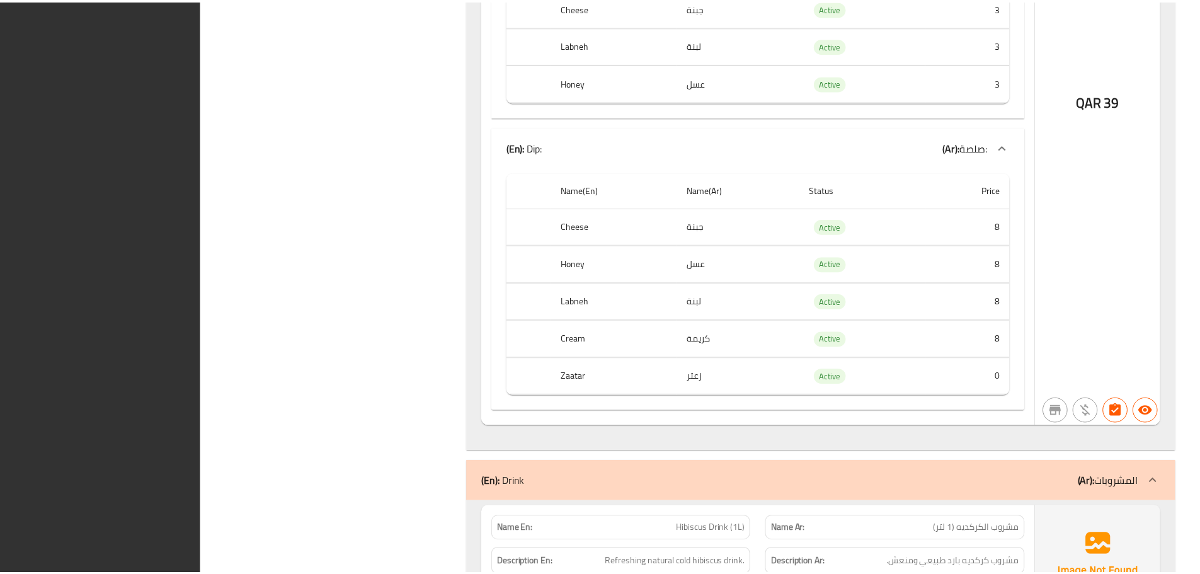
scroll to position [7734, 0]
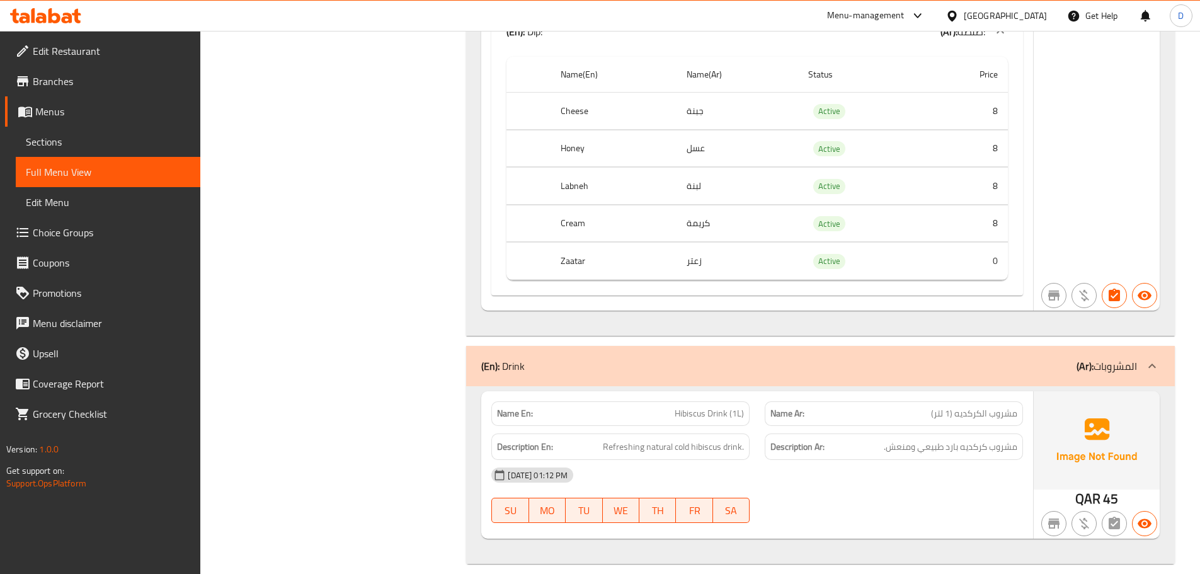
click at [112, 54] on span "Edit Restaurant" at bounding box center [111, 50] width 157 height 15
